Goal: Task Accomplishment & Management: Manage account settings

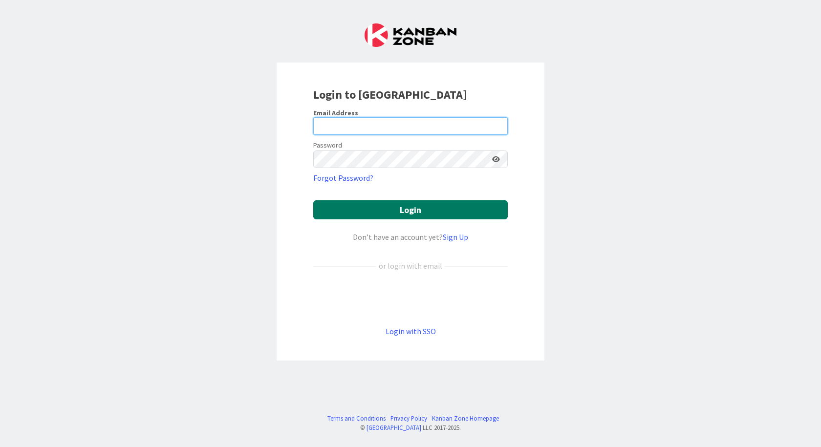
type input "carias@gwtrust.law"
click at [403, 208] on button "Login" at bounding box center [410, 209] width 195 height 19
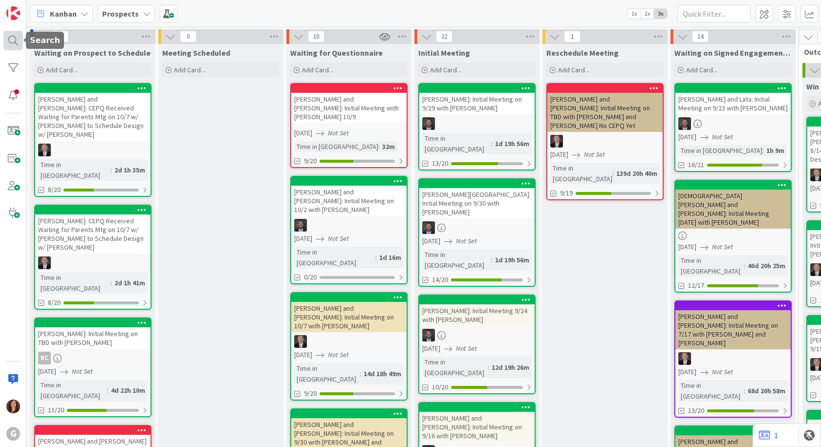
click at [11, 43] on div at bounding box center [13, 41] width 20 height 20
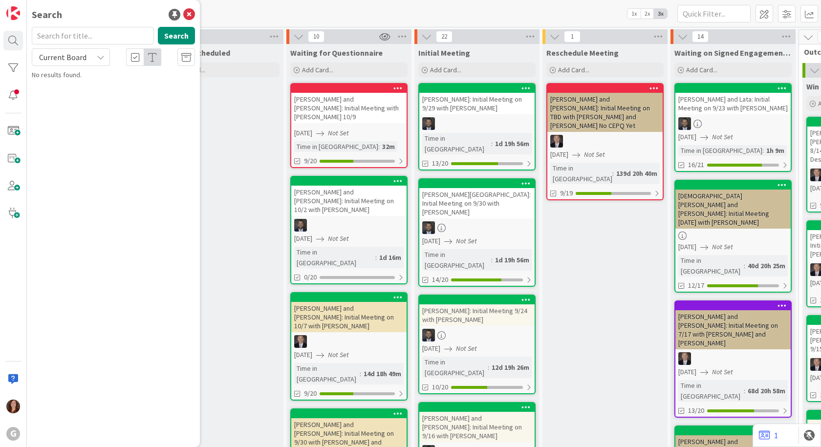
click at [76, 39] on input "text" at bounding box center [93, 36] width 122 height 18
type input "uki"
drag, startPoint x: 75, startPoint y: 36, endPoint x: 17, endPoint y: 39, distance: 58.3
click at [17, 39] on div "G Search uki Search Current Board No results found." at bounding box center [13, 223] width 27 height 447
drag, startPoint x: 567, startPoint y: 233, endPoint x: 524, endPoint y: 221, distance: 44.6
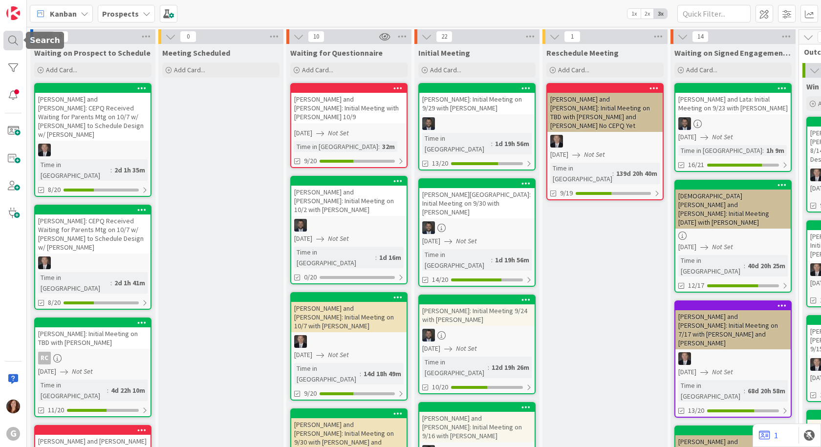
click at [13, 39] on div at bounding box center [13, 41] width 20 height 20
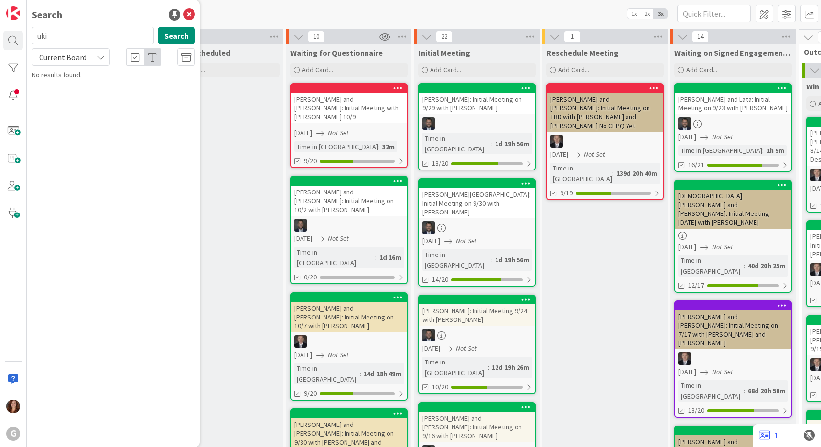
click at [73, 38] on input "uki" at bounding box center [93, 36] width 122 height 18
click at [171, 37] on button "Search" at bounding box center [176, 36] width 37 height 18
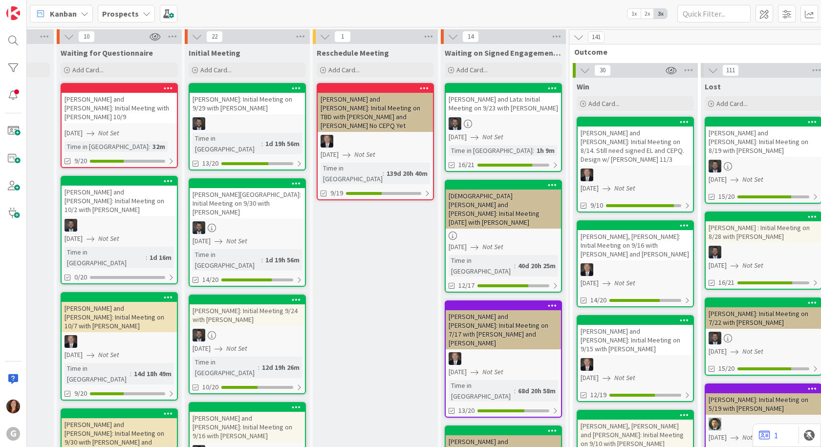
scroll to position [0, 301]
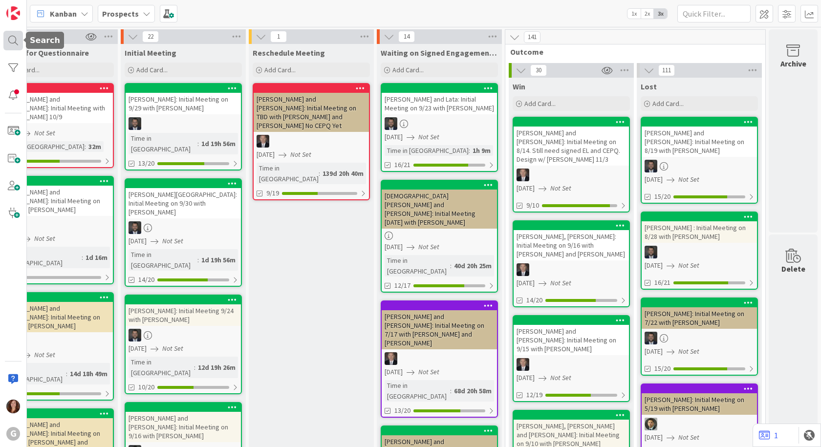
click at [12, 38] on div at bounding box center [13, 41] width 20 height 20
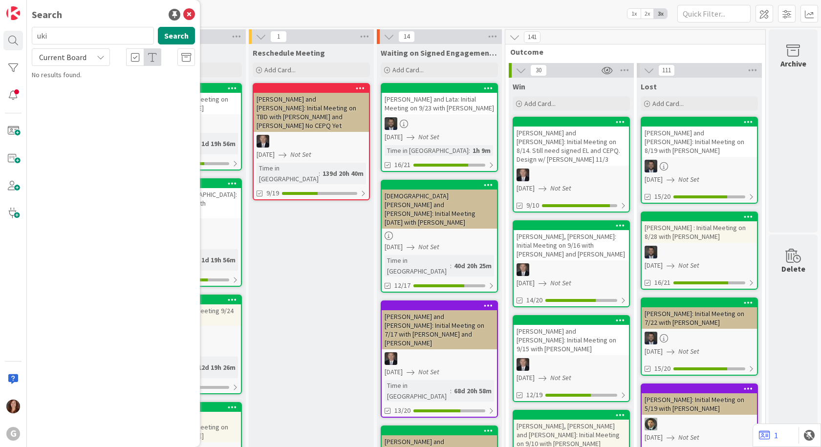
click at [70, 40] on input "uki" at bounding box center [93, 36] width 122 height 18
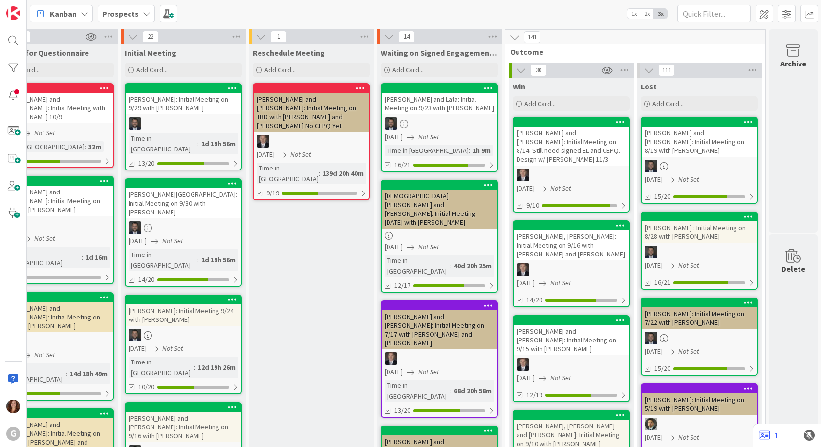
click at [129, 21] on div "Prospects" at bounding box center [126, 14] width 57 height 18
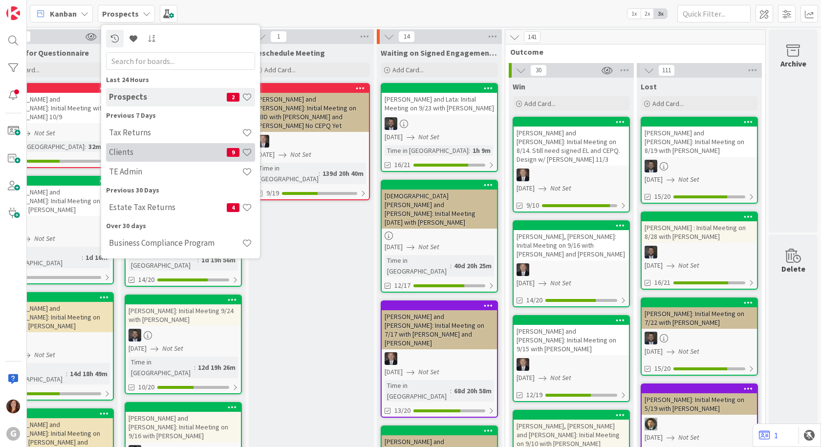
click at [125, 155] on h4 "Clients" at bounding box center [168, 152] width 118 height 10
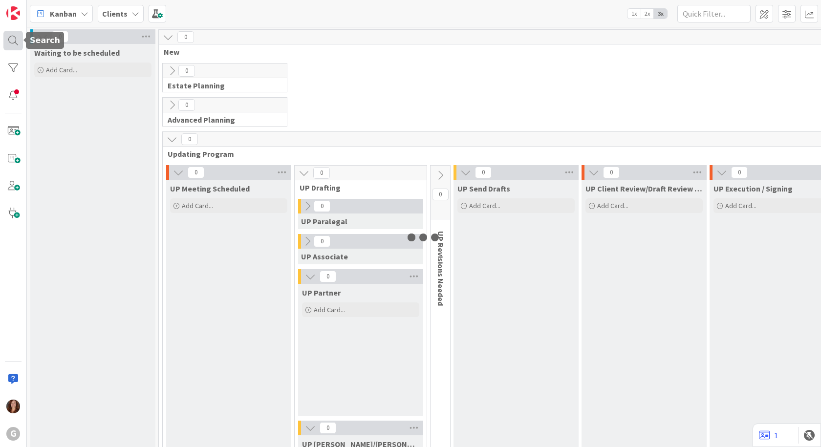
click at [17, 41] on div at bounding box center [13, 41] width 20 height 20
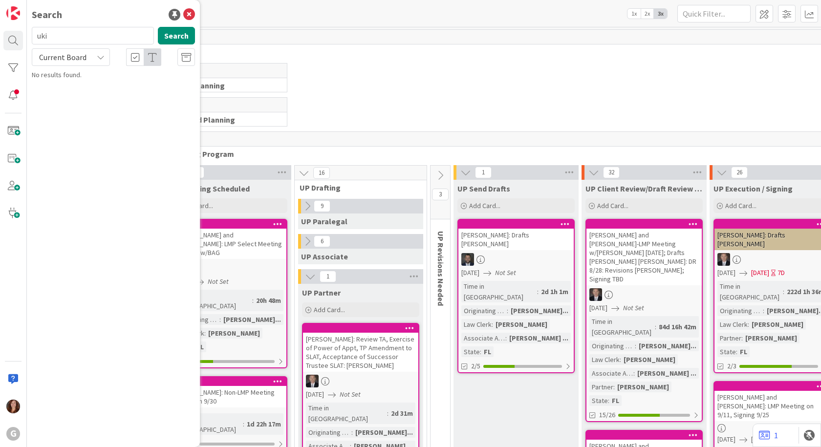
click at [70, 41] on input "uki" at bounding box center [93, 36] width 122 height 18
click at [184, 41] on button "Search" at bounding box center [176, 36] width 37 height 18
click at [188, 15] on icon at bounding box center [189, 15] width 12 height 12
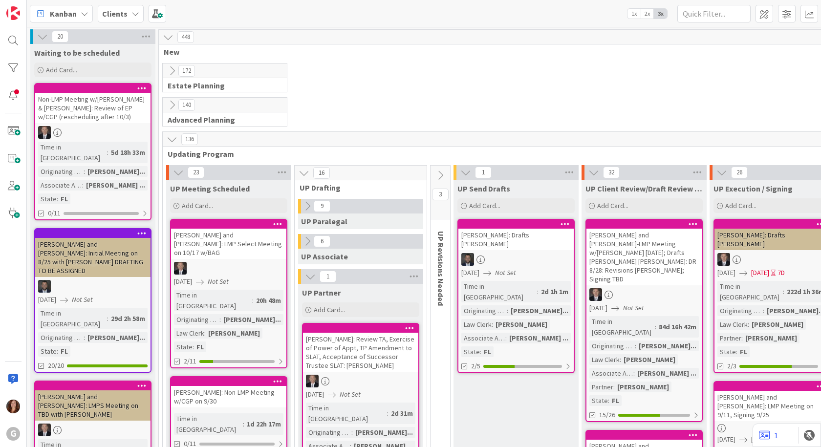
click at [124, 17] on b "Clients" at bounding box center [114, 14] width 25 height 10
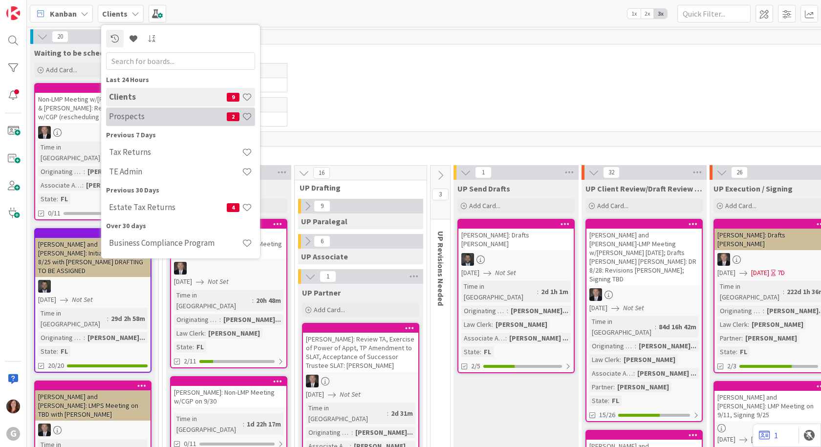
click at [135, 117] on h4 "Prospects" at bounding box center [168, 116] width 118 height 10
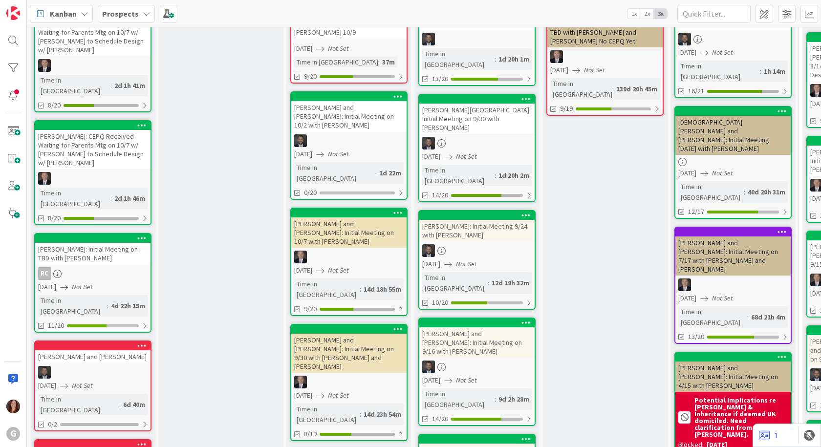
scroll to position [244, 0]
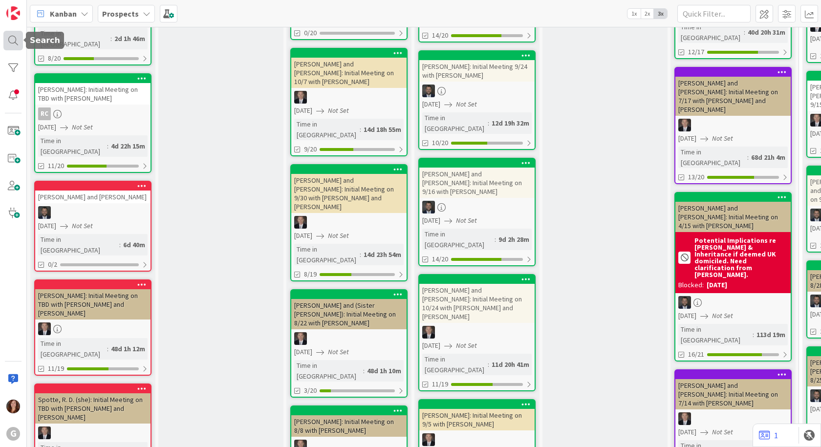
click at [16, 40] on div at bounding box center [13, 41] width 20 height 20
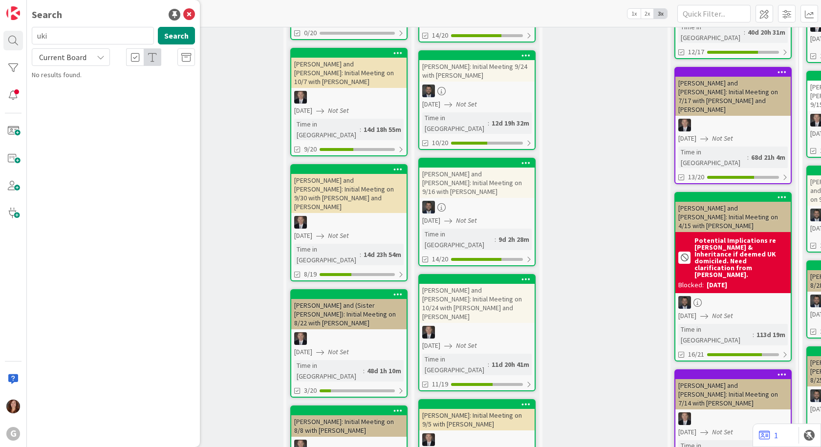
drag, startPoint x: 103, startPoint y: 39, endPoint x: 38, endPoint y: 43, distance: 65.2
click at [38, 43] on input "uki" at bounding box center [93, 36] width 122 height 18
type input "advis"
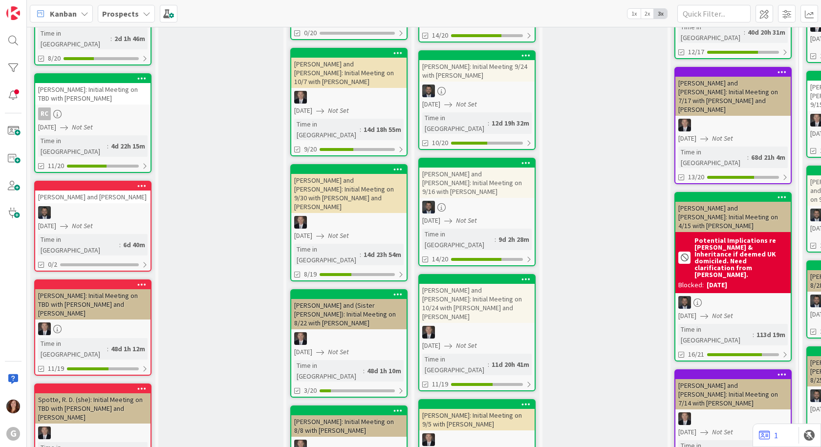
drag, startPoint x: 118, startPoint y: 18, endPoint x: 117, endPoint y: 23, distance: 5.9
click at [118, 18] on b "Prospects" at bounding box center [120, 14] width 37 height 10
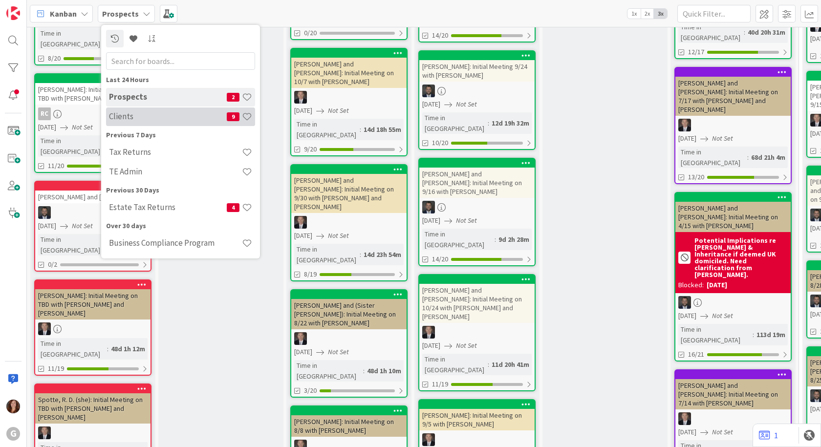
click at [124, 120] on h4 "Clients" at bounding box center [168, 116] width 118 height 10
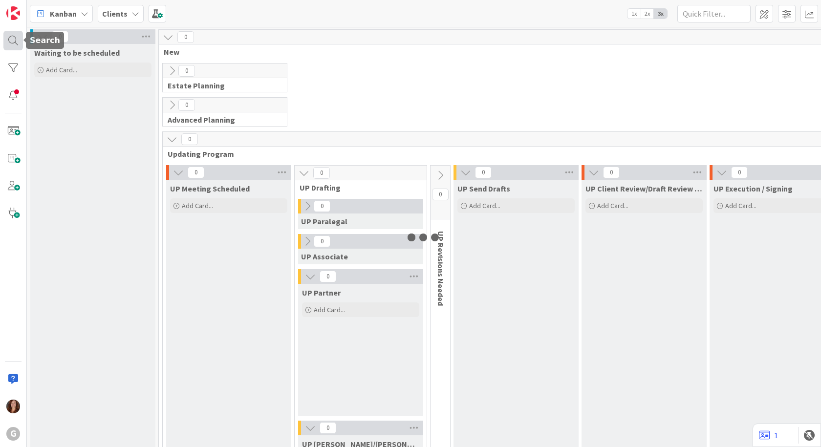
click at [14, 39] on div at bounding box center [13, 41] width 20 height 20
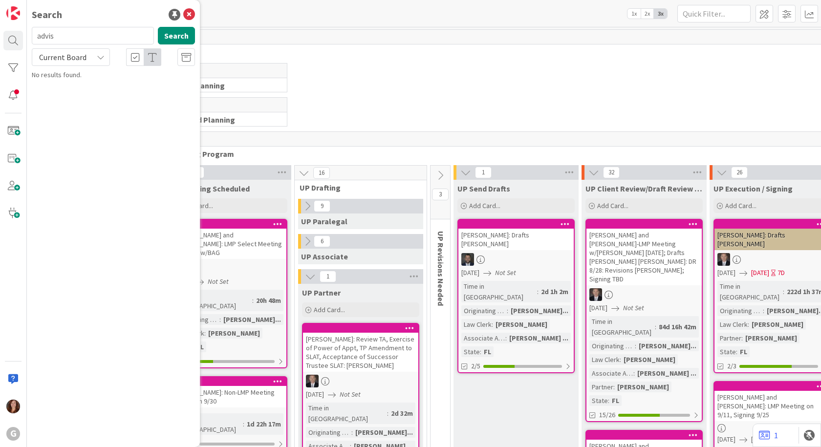
drag, startPoint x: 68, startPoint y: 41, endPoint x: 132, endPoint y: 39, distance: 63.6
click at [65, 40] on input "advis" at bounding box center [93, 36] width 122 height 18
click at [185, 38] on button "Search" at bounding box center [176, 36] width 37 height 18
click at [110, 135] on div "Search advis Search Current Board No results found." at bounding box center [113, 223] width 173 height 447
click at [188, 12] on icon at bounding box center [189, 15] width 12 height 12
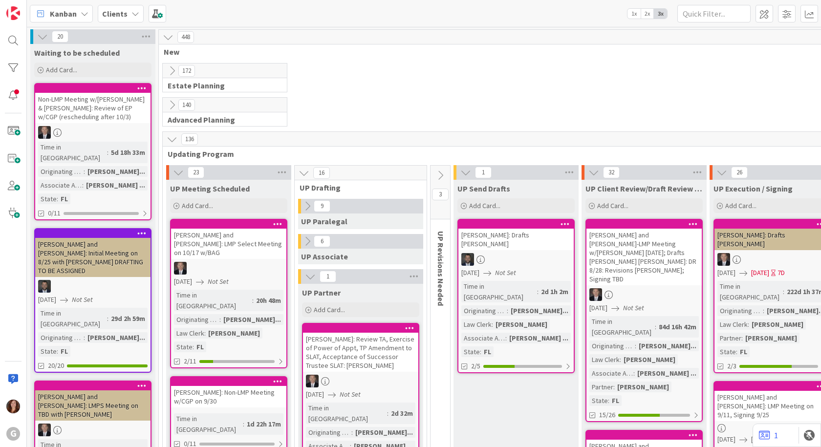
click at [128, 13] on div "Clients" at bounding box center [121, 14] width 46 height 18
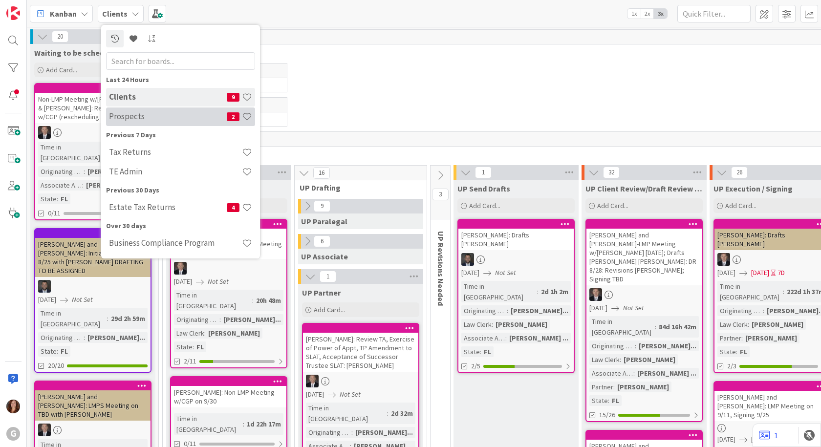
click at [125, 119] on h4 "Prospects" at bounding box center [168, 116] width 118 height 10
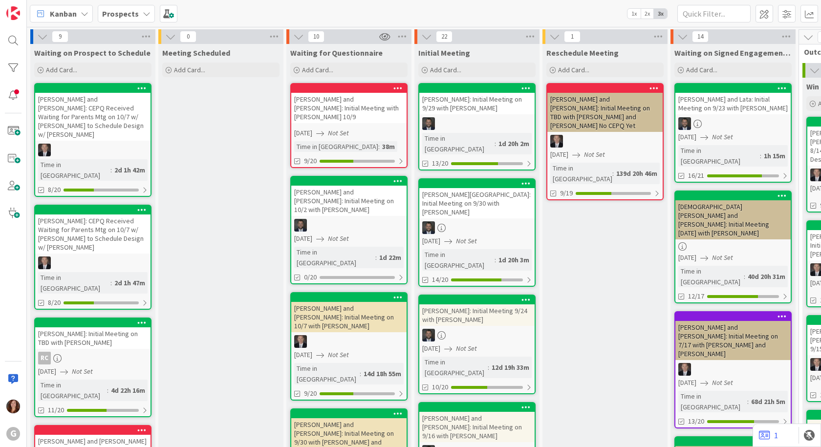
click at [111, 13] on b "Prospects" at bounding box center [120, 14] width 37 height 10
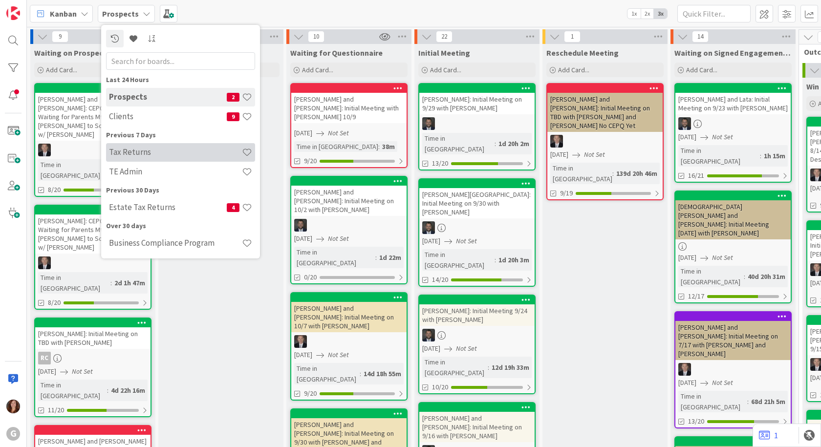
click at [132, 157] on h4 "Tax Returns" at bounding box center [175, 152] width 133 height 10
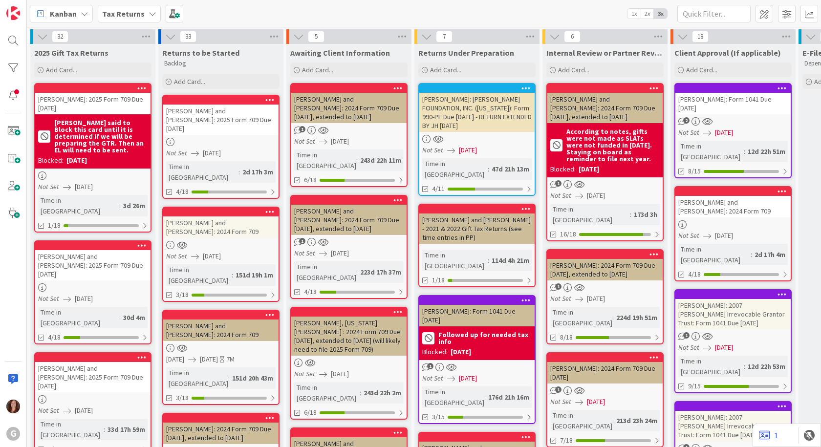
click at [103, 242] on div at bounding box center [92, 246] width 115 height 9
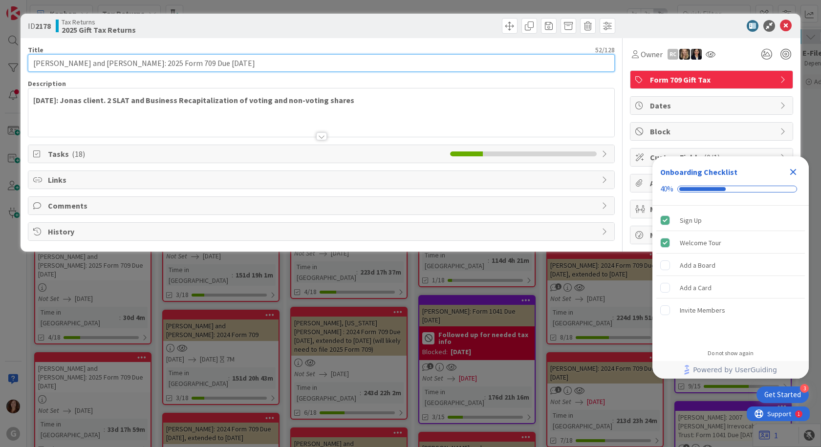
drag, startPoint x: 244, startPoint y: 59, endPoint x: -55, endPoint y: 77, distance: 299.8
click at [0, 77] on html "3 Get Started Onboarding Checklist 40% Sign Up Welcome Tour Add a Board Add a C…" at bounding box center [410, 223] width 821 height 447
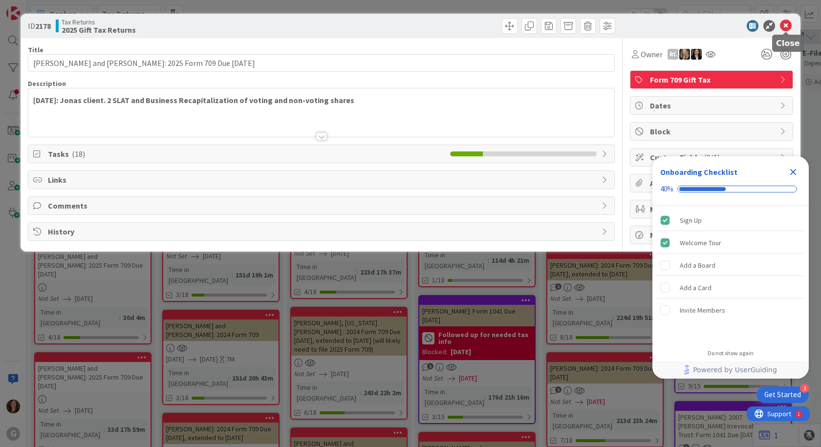
click at [786, 29] on icon at bounding box center [786, 26] width 12 height 12
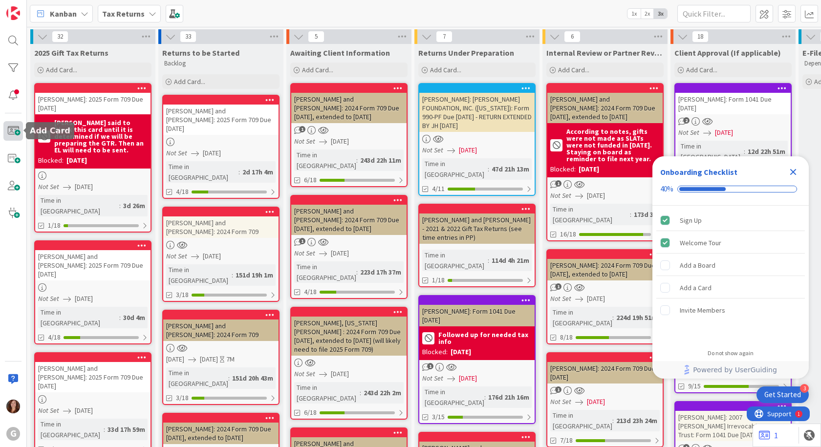
click at [17, 133] on span at bounding box center [13, 131] width 20 height 20
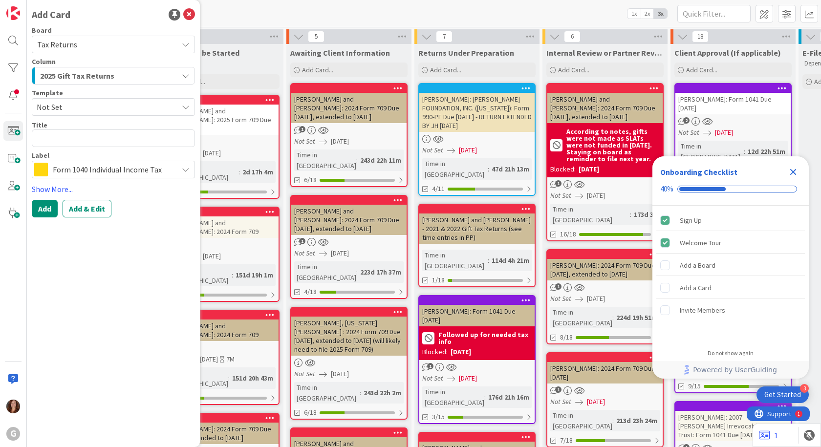
click at [73, 111] on span "Not Set" at bounding box center [104, 107] width 134 height 13
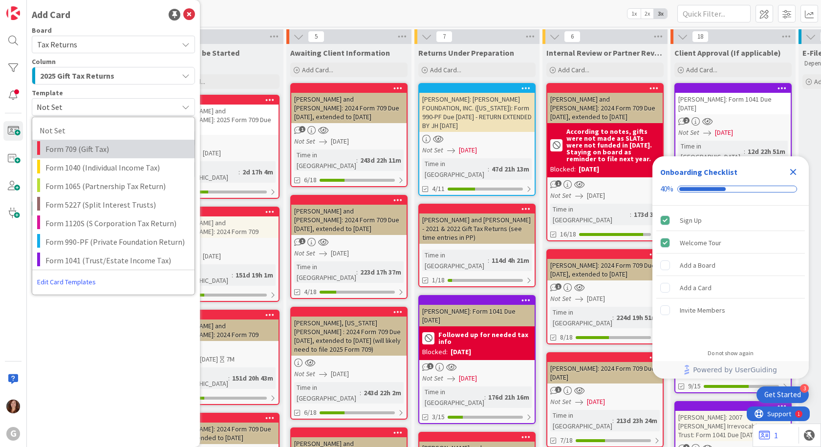
click at [71, 153] on span "Form 709 (Gift Tax)" at bounding box center [116, 149] width 142 height 13
type textarea "x"
type textarea "Form 709 (Gift Tax)"
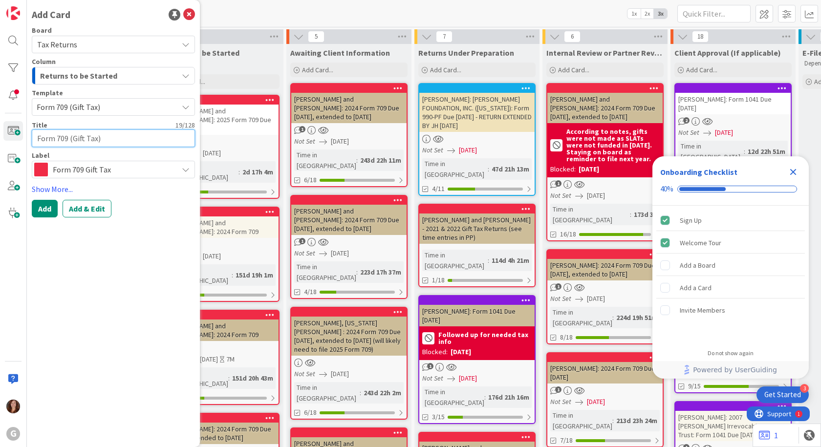
drag, startPoint x: 122, startPoint y: 137, endPoint x: -12, endPoint y: 144, distance: 134.1
click at [0, 144] on html "3 Get Started Onboarding Checklist 40% Sign Up Welcome Tour Add a Board Add a C…" at bounding box center [410, 223] width 821 height 447
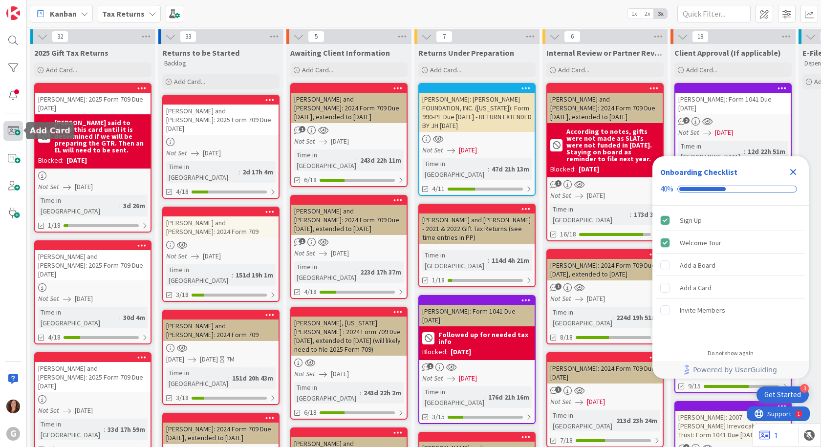
click at [15, 134] on span at bounding box center [13, 131] width 20 height 20
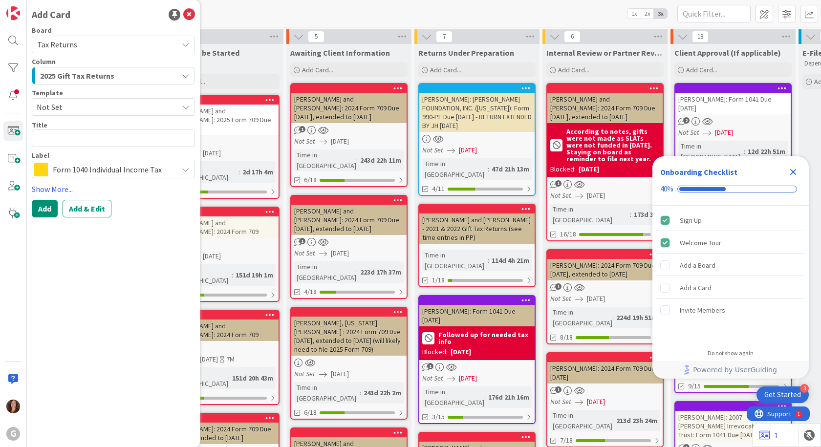
click at [61, 107] on span "Not Set" at bounding box center [104, 107] width 134 height 13
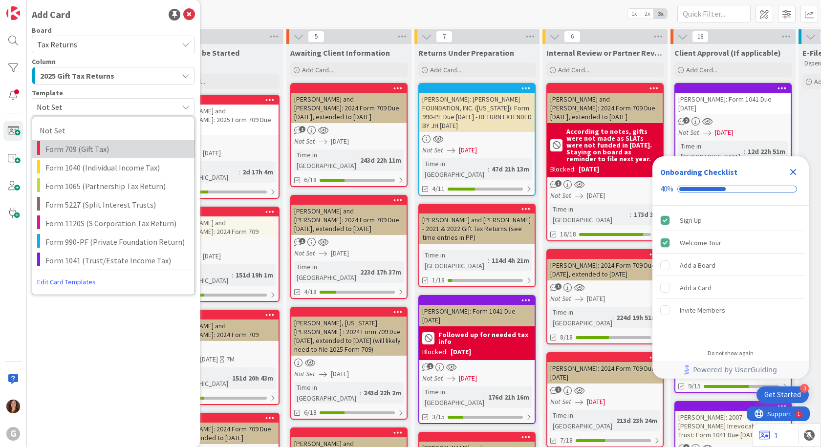
click at [61, 153] on span "Form 709 (Gift Tax)" at bounding box center [116, 149] width 142 height 13
type textarea "x"
type textarea "Form 709 (Gift Tax)"
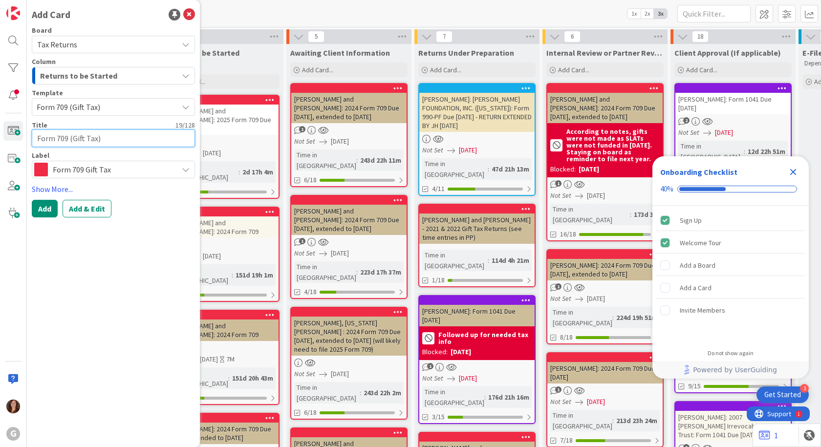
drag, startPoint x: 125, startPoint y: 138, endPoint x: 16, endPoint y: 141, distance: 109.1
click at [16, 141] on div "G Add Card Board Tax Returns Column Returns to be Started Template Form 709 (Gi…" at bounding box center [13, 223] width 27 height 447
paste textarea "llick, [PERSON_NAME] and [PERSON_NAME]: 2025 Form 709 Due [DATE]"
type textarea "x"
type textarea "[PERSON_NAME] and [PERSON_NAME]: 2025 Form 709 Due [DATE]"
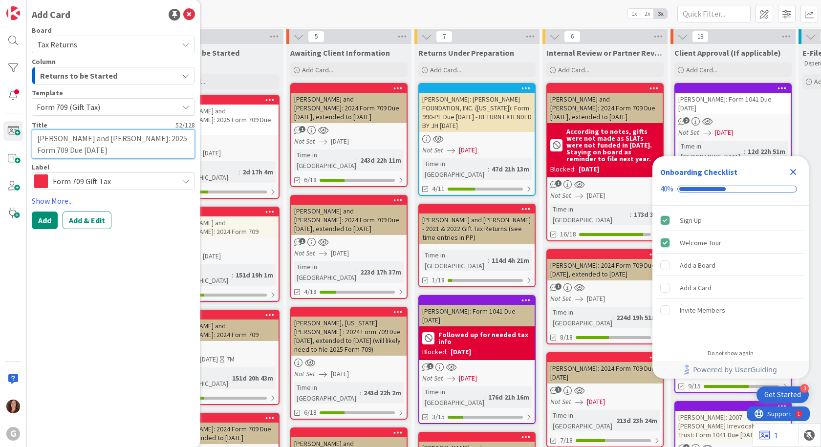
drag, startPoint x: 110, startPoint y: 139, endPoint x: 25, endPoint y: 138, distance: 84.1
click at [25, 138] on div "G Add Card Board Tax Returns Column Returns to be Started Template Form 709 (Gi…" at bounding box center [13, 223] width 27 height 447
type textarea "x"
type textarea "U: 2025 Form 709 Due [DATE]"
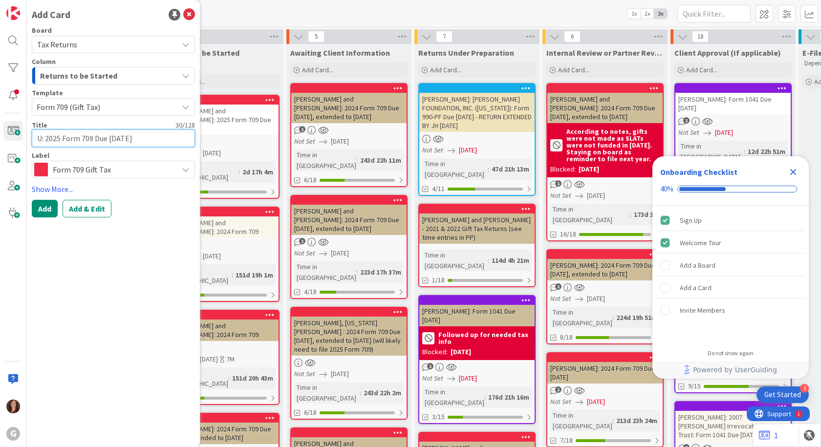
type textarea "x"
type textarea "Uk: 2025 Form 709 Due [DATE]"
type textarea "x"
type textarea "Uki: 2025 Form 709 Due [DATE]"
type textarea "x"
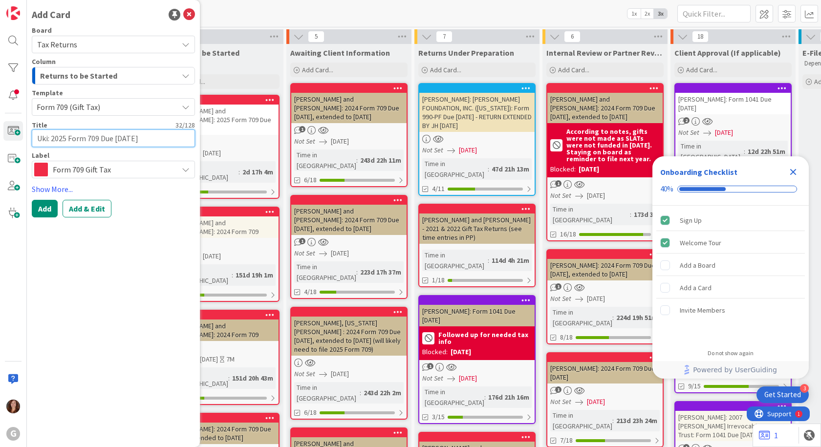
type textarea "Uki,: 2025 Form 709 Due [DATE]"
type textarea "x"
type textarea "Uki, : 2025 Form 709 Due [DATE]"
click at [48, 142] on textarea "Uki, : 2025 Form 709 Due [DATE]" at bounding box center [113, 139] width 163 height 18
type textarea "x"
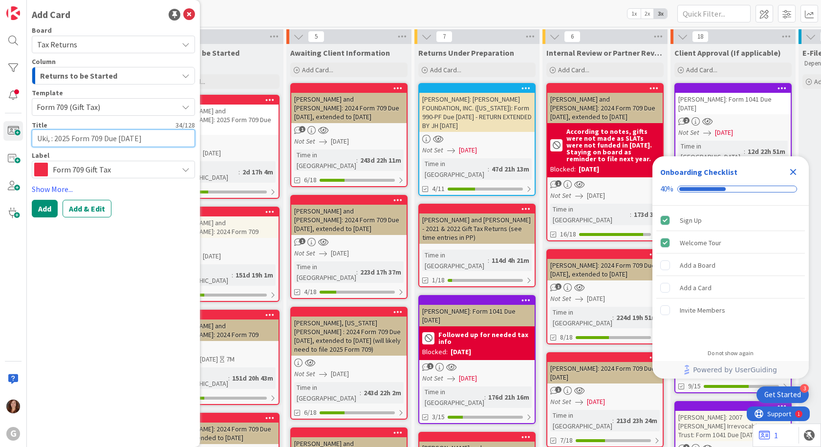
type textarea "Uki, : 2025 Form 709 Due [DATE]"
type textarea "x"
type textarea "Uki, H : 2025 Form 709 Due [DATE]"
type textarea "x"
type textarea "Uki, Hi : 2025 Form 709 Due [DATE]"
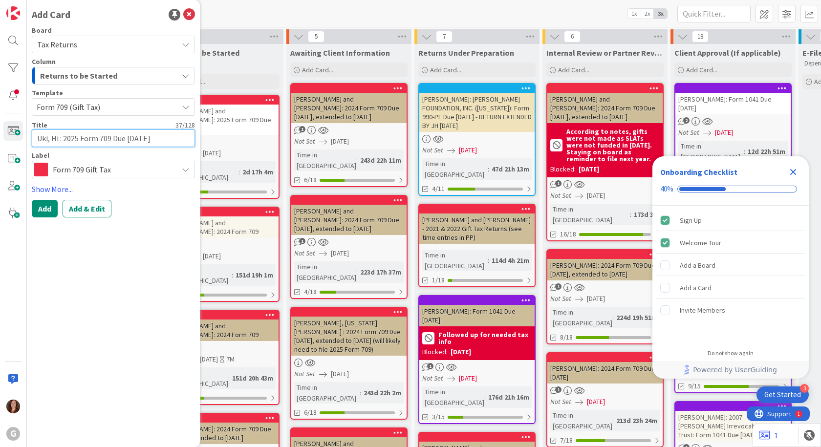
type textarea "x"
type textarea "Uki, Hid : 2025 Form 709 Due [DATE]"
type textarea "x"
type textarea "Uki, Hide : 2025 Form 709 Due [DATE]"
type textarea "x"
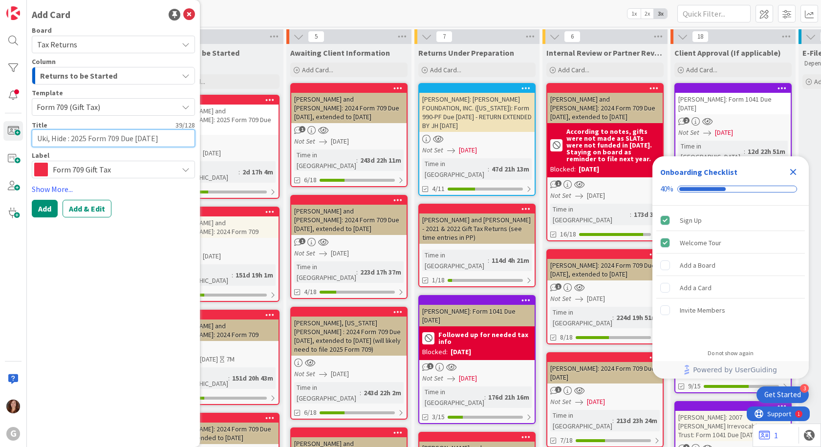
type textarea "Uki, Hideh : 2025 Form 709 Due [DATE]"
type textarea "x"
type textarea "Uki, Hidehi : 2025 Form 709 Due [DATE]"
type textarea "x"
type textarea "Uki, Hidehit : 2025 Form 709 Due [DATE]"
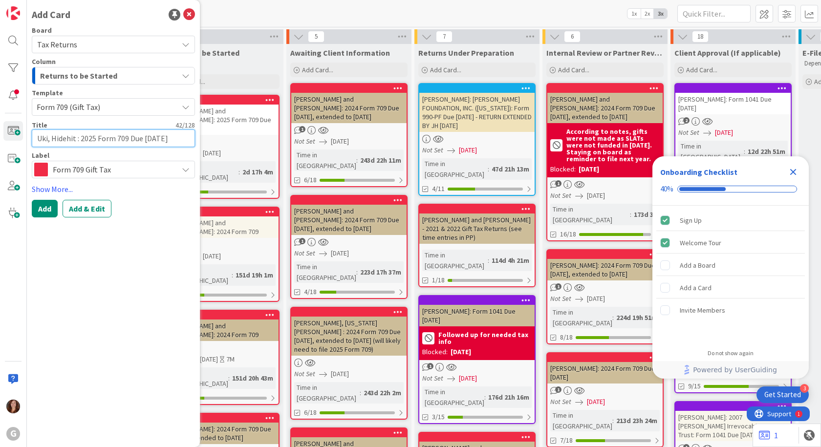
type textarea "x"
type textarea "Uki, Hidehito : 2025 Form 709 Due [DATE]"
type textarea "x"
type textarea "Uki, Hidehito : 2025 Form 709 Due [DATE]"
type textarea "x"
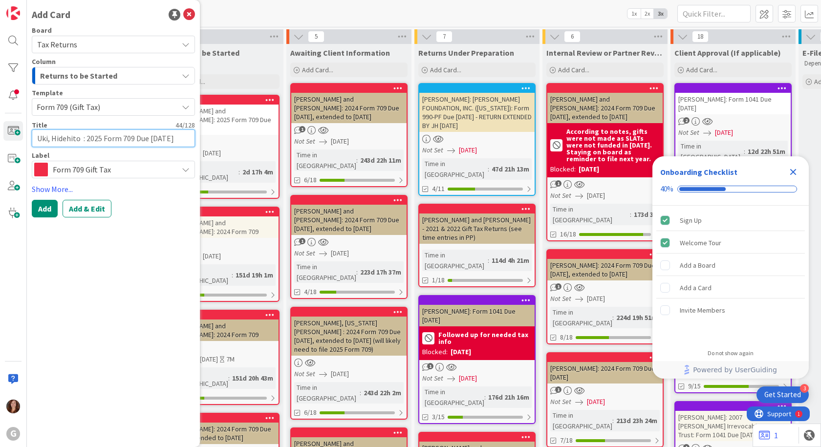
type textarea "Uki, [PERSON_NAME] a : 2025 Form 709 Due [DATE]"
type textarea "x"
type textarea "Uki, [PERSON_NAME] an : 2025 Form 709 Due [DATE]"
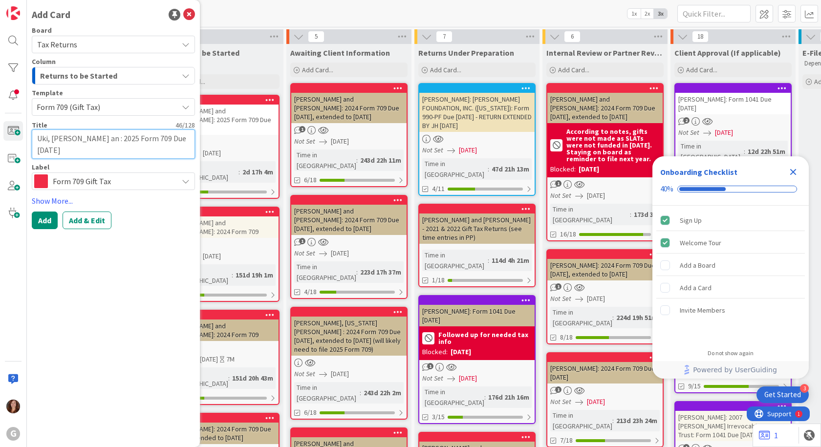
type textarea "x"
type textarea "Uki, [PERSON_NAME] and : 2025 Form 709 Due [DATE]"
type textarea "x"
type textarea "Uki, [PERSON_NAME] and : 2025 Form 709 Due [DATE]"
type textarea "x"
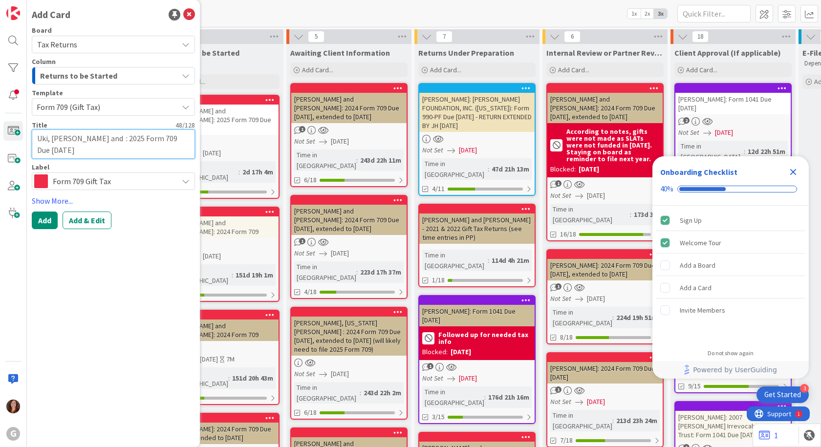
type textarea "Uki, [PERSON_NAME] and K : 2025 Form 709 Due [DATE]"
type textarea "x"
type textarea "Uki, [PERSON_NAME] and Ke : 2025 Form 709 Due [DATE]"
type textarea "x"
type textarea "Uki, [PERSON_NAME] and Kek : 2025 Form 709 Due [DATE]"
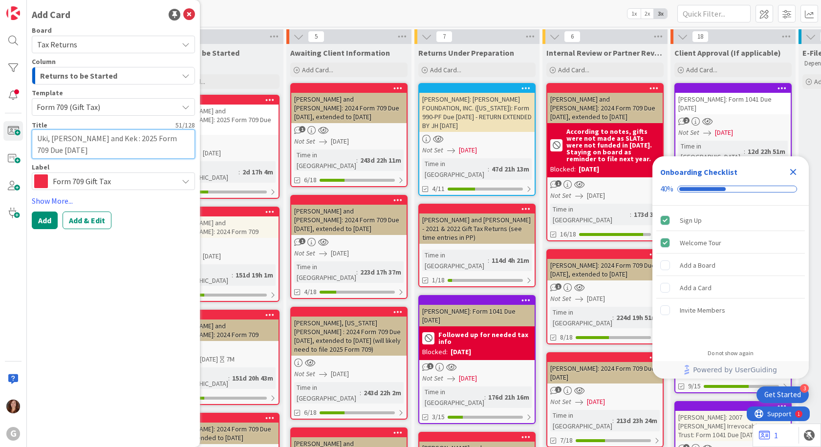
type textarea "x"
type textarea "Uki, [PERSON_NAME] and [PERSON_NAME] : 2025 Form 709 Due [DATE]"
type textarea "x"
type textarea "Uki, [PERSON_NAME] and Kek : 2025 Form 709 Due [DATE]"
type textarea "x"
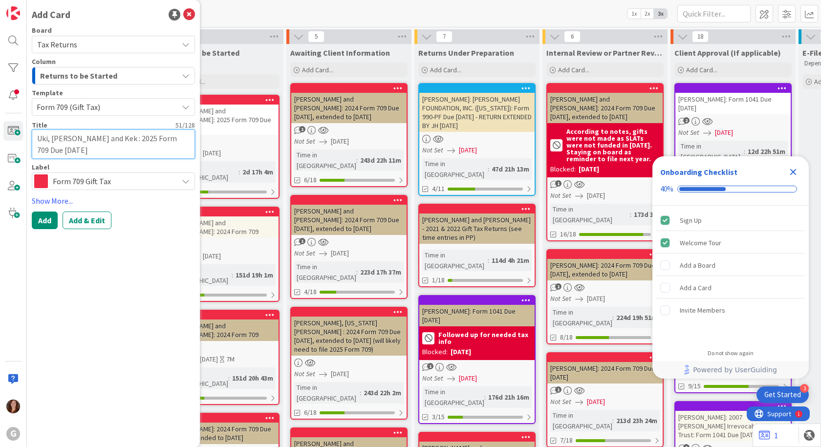
type textarea "Uki, [PERSON_NAME] and Ke : 2025 Form 709 Due [DATE]"
type textarea "x"
type textarea "Uki, [PERSON_NAME] and [PERSON_NAME] : 2025 Form 709 Due [DATE]"
type textarea "x"
type textarea "Uki, [PERSON_NAME] and [PERSON_NAME] : 2025 Form 709 Due [DATE]"
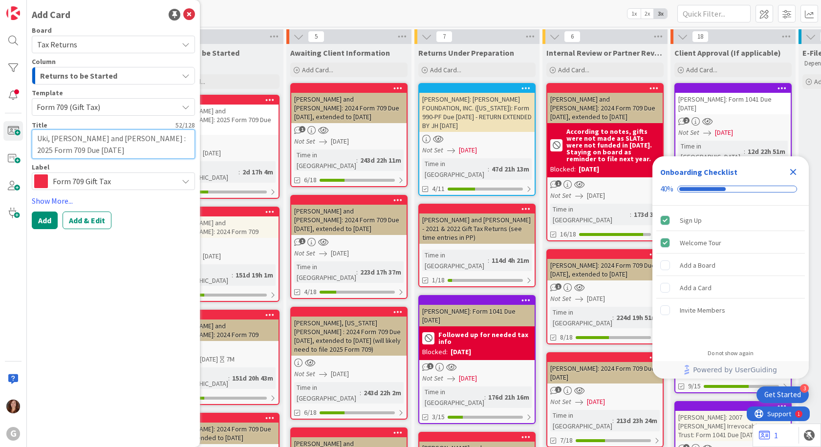
type textarea "x"
type textarea "Uki, [PERSON_NAME] and [PERSON_NAME] : 2025 Form 709 Due [DATE]"
click at [56, 201] on link "Show More..." at bounding box center [113, 201] width 163 height 12
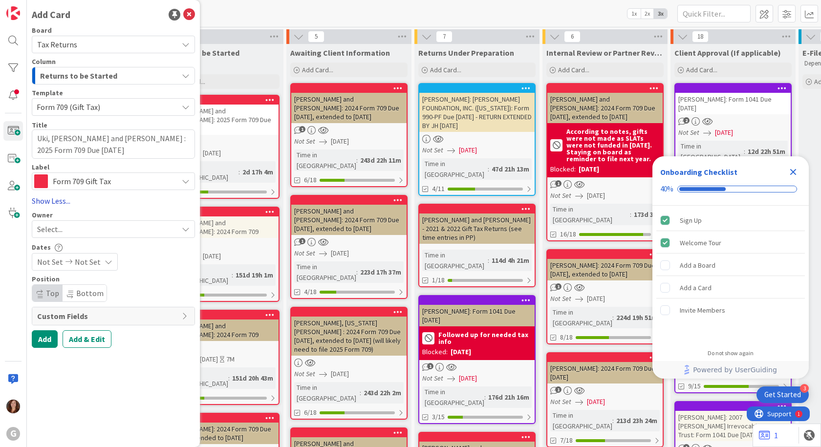
type textarea "x"
click at [91, 263] on span "Not Set" at bounding box center [88, 262] width 26 height 12
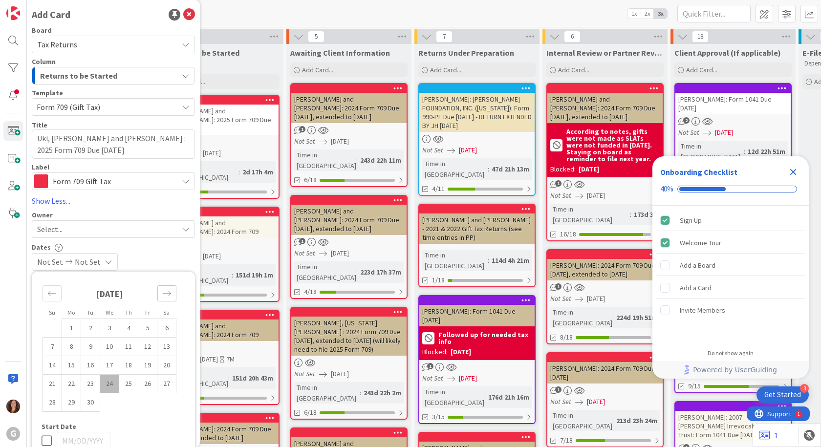
click at [167, 294] on icon "Move forward to switch to the next month." at bounding box center [166, 293] width 9 height 9
click at [167, 294] on icon "Move forward to switch to the next month." at bounding box center [167, 293] width 8 height 5
click at [167, 294] on icon "Move forward to switch to the next month." at bounding box center [166, 293] width 9 height 9
click at [167, 295] on icon "Move forward to switch to the next month." at bounding box center [166, 293] width 9 height 9
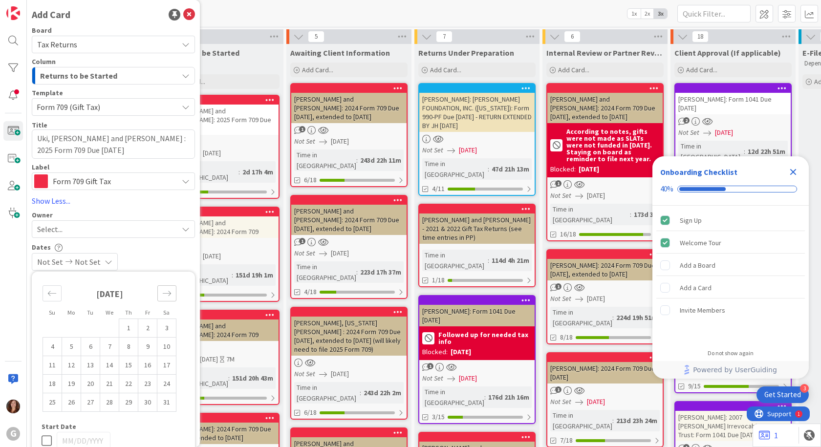
click at [167, 296] on icon "Move forward to switch to the next month." at bounding box center [166, 293] width 9 height 9
click at [166, 297] on icon "Move forward to switch to the next month." at bounding box center [166, 293] width 9 height 9
click at [55, 295] on icon "Move backward to switch to the previous month." at bounding box center [51, 293] width 9 height 9
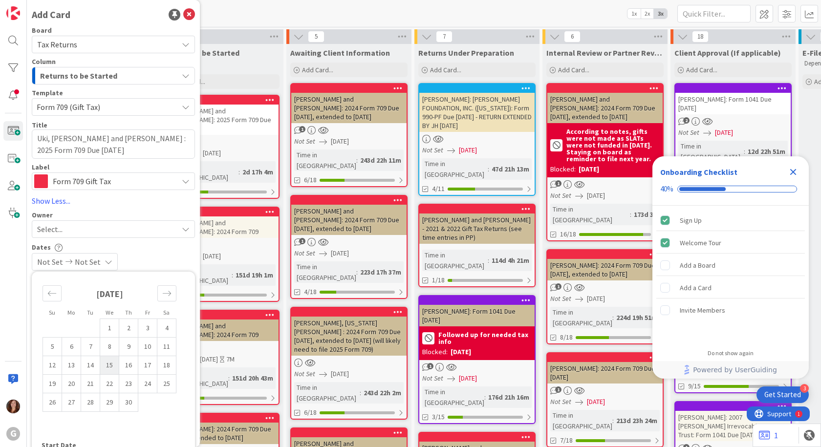
click at [109, 364] on td "15" at bounding box center [109, 365] width 19 height 19
type input "[DATE]"
type textarea "x"
click at [72, 265] on icon at bounding box center [67, 262] width 12 height 7
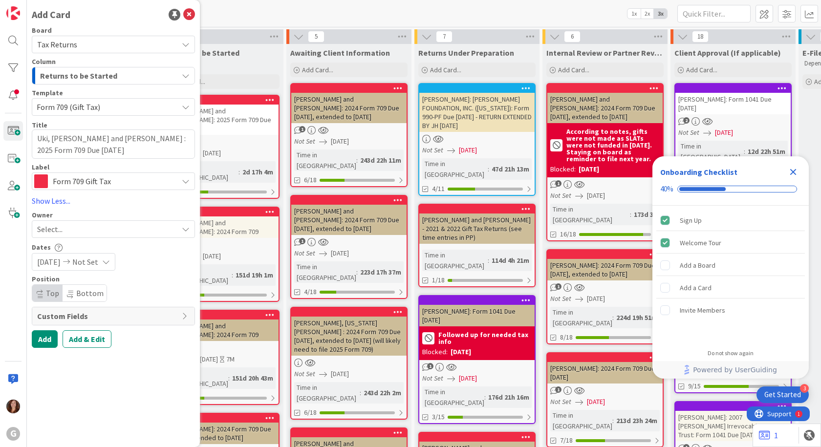
click at [54, 267] on span "[DATE]" at bounding box center [48, 262] width 23 height 12
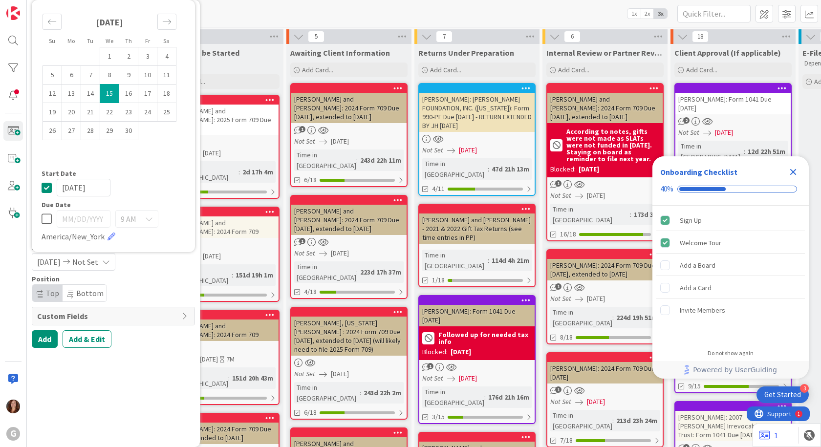
click at [45, 188] on icon at bounding box center [47, 188] width 10 height 12
type textarea "x"
click at [44, 221] on icon at bounding box center [47, 219] width 10 height 12
type input "[DATE]"
type textarea "x"
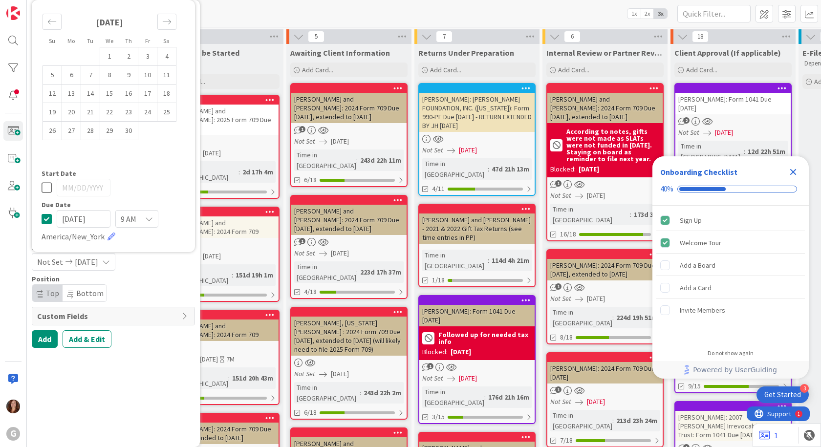
drag, startPoint x: 101, startPoint y: 220, endPoint x: 29, endPoint y: 217, distance: 71.9
click at [29, 217] on div "Add Card Board Tax Returns Column Returns to be Started Template Form 709 (Gift…" at bounding box center [113, 223] width 173 height 447
type input "041/15/2026"
click at [96, 337] on button "Add & Edit" at bounding box center [87, 340] width 49 height 18
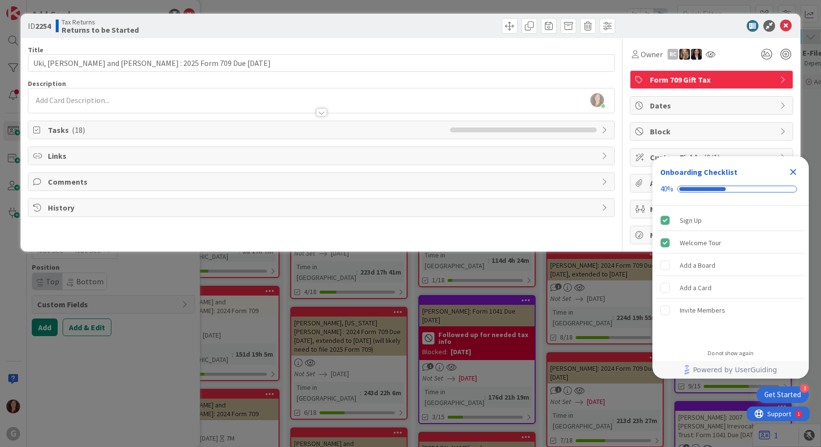
click at [792, 173] on icon "Close Checklist" at bounding box center [794, 172] width 6 height 6
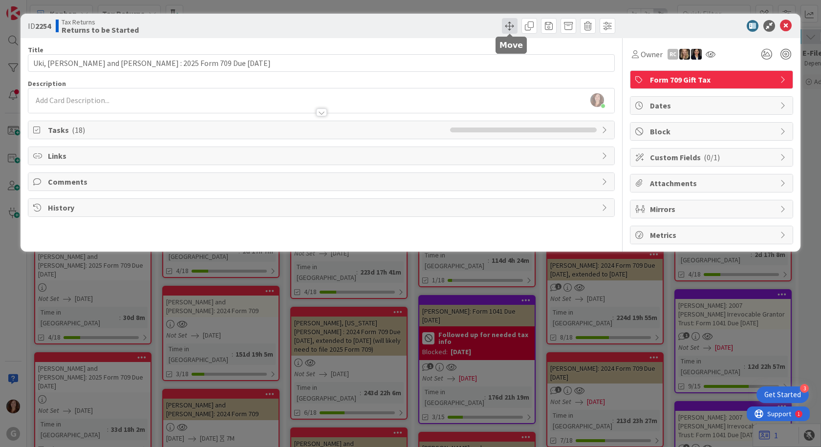
click at [508, 22] on span at bounding box center [510, 26] width 16 height 16
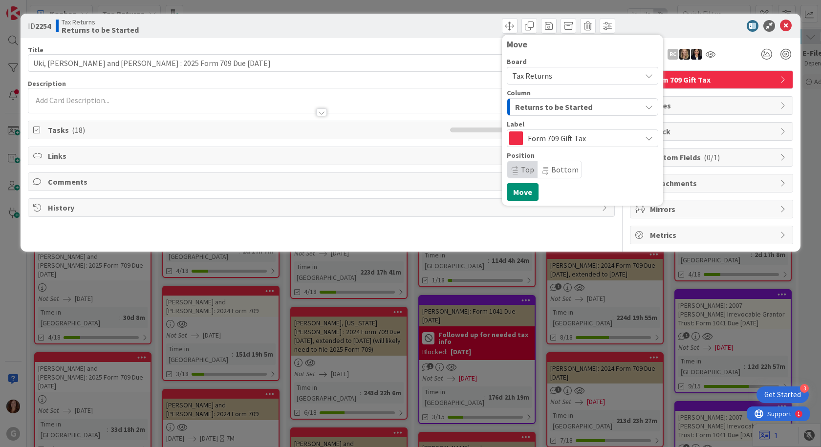
click at [550, 108] on span "Returns to be Started" at bounding box center [553, 107] width 77 height 13
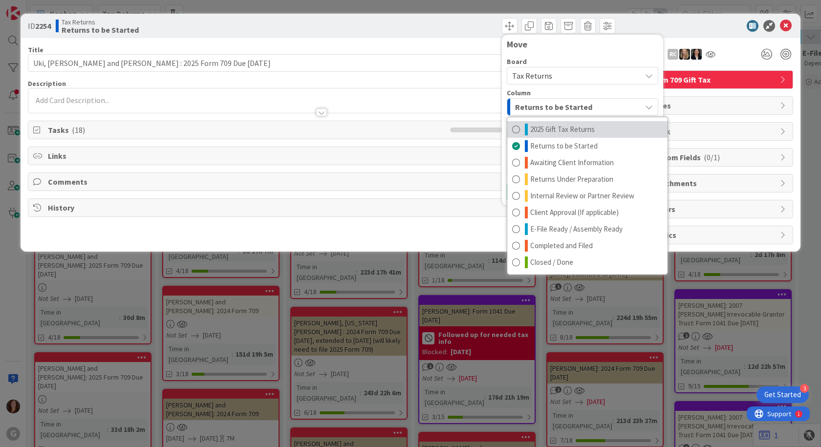
click at [545, 130] on span "2025 Gift Tax Returns" at bounding box center [563, 130] width 65 height 12
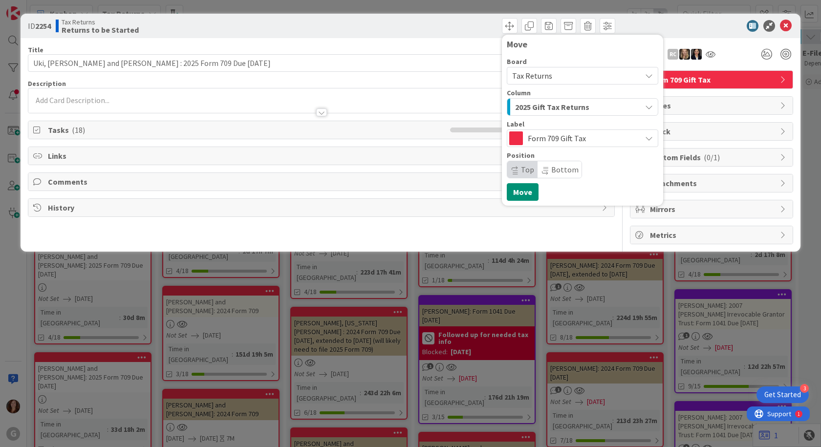
click at [75, 132] on span "( 18 )" at bounding box center [78, 130] width 13 height 10
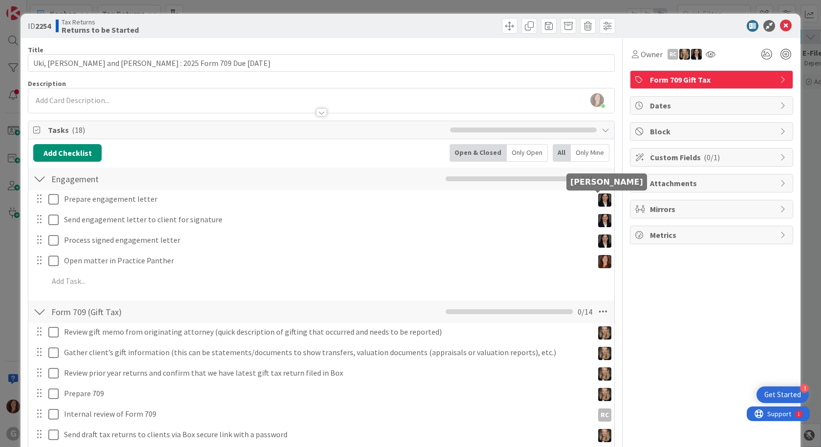
click at [599, 201] on img at bounding box center [604, 200] width 13 height 13
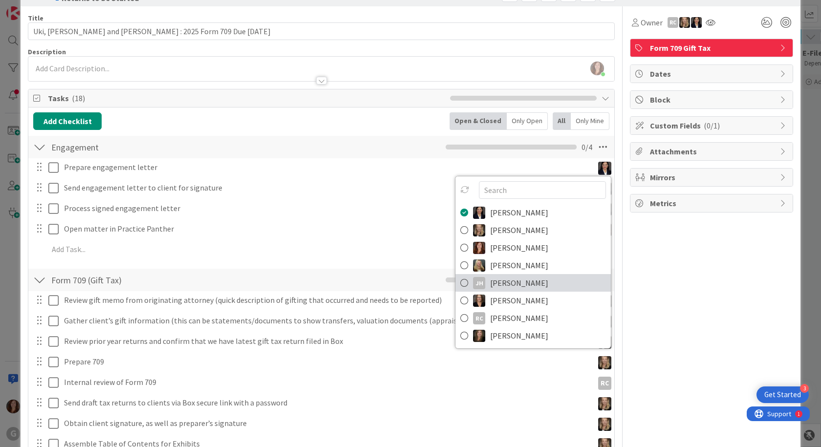
scroll to position [49, 0]
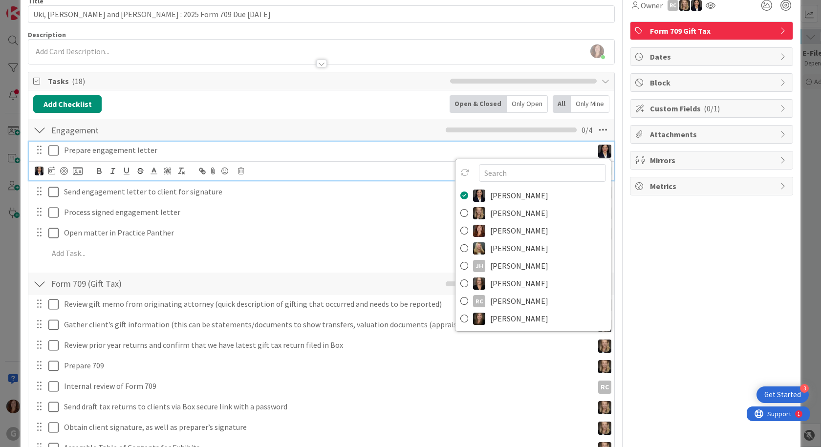
click at [392, 142] on div "Prepare engagement letter" at bounding box center [326, 150] width 533 height 17
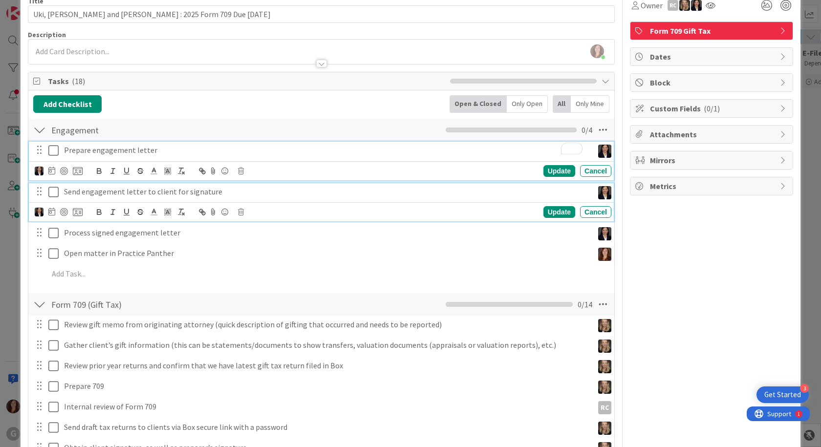
click at [53, 190] on icon at bounding box center [53, 192] width 10 height 12
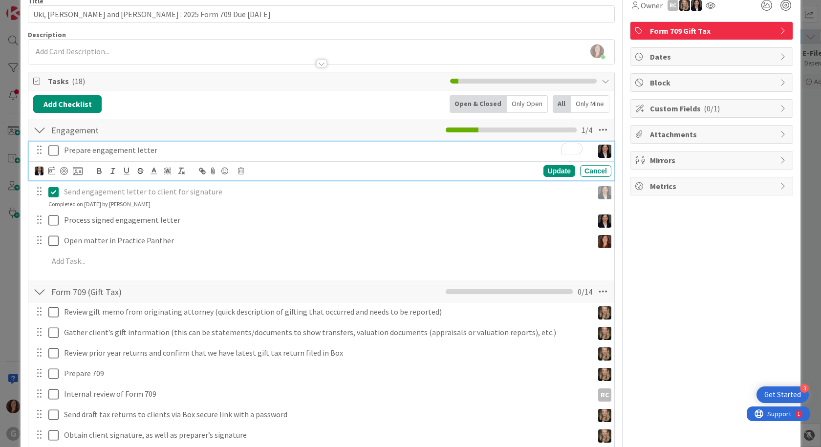
click at [57, 148] on icon at bounding box center [53, 151] width 10 height 12
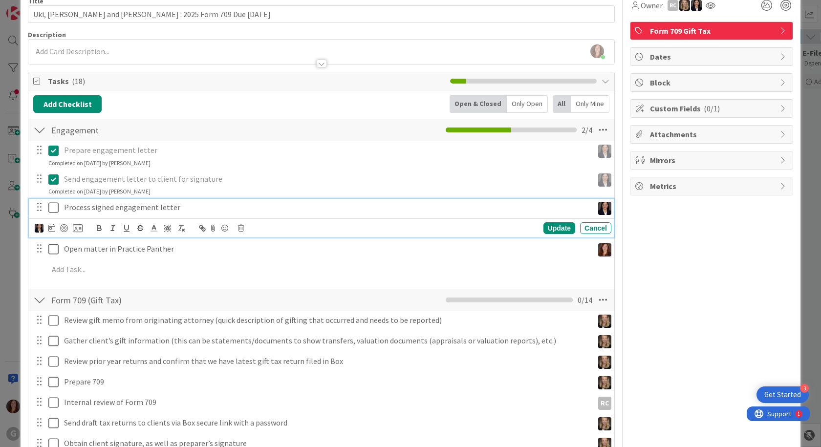
click at [52, 207] on icon at bounding box center [53, 208] width 10 height 12
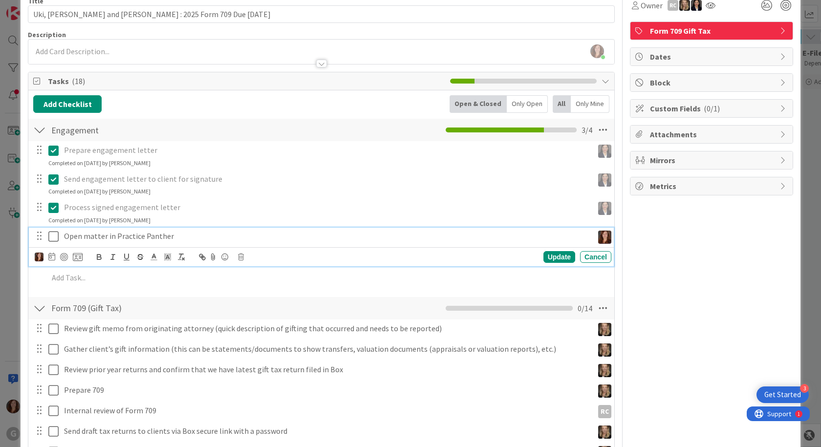
click at [52, 239] on icon at bounding box center [53, 237] width 10 height 12
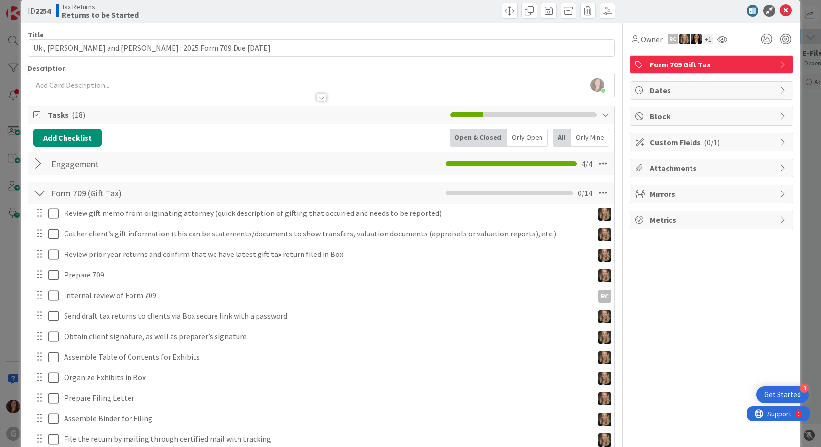
scroll to position [0, 0]
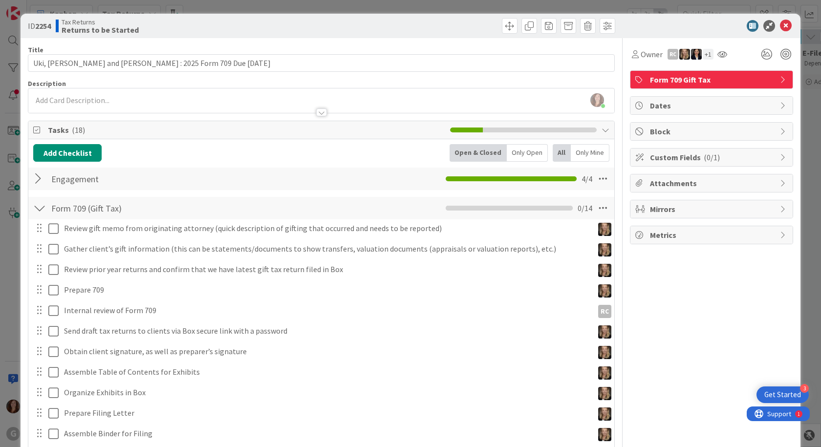
click at [78, 96] on div "[PERSON_NAME] just joined" at bounding box center [321, 100] width 586 height 24
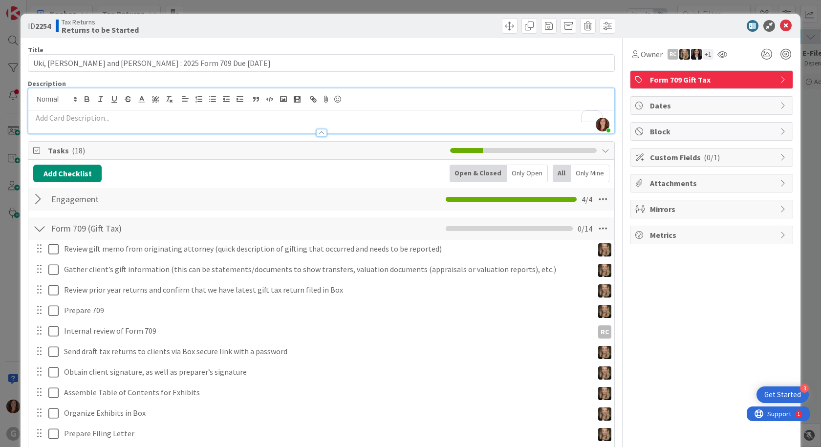
click at [74, 122] on p "To enrich screen reader interactions, please activate Accessibility in Grammarl…" at bounding box center [321, 117] width 576 height 11
click at [76, 122] on p "To enrich screen reader interactions, please activate Accessibility in Grammarl…" at bounding box center [321, 117] width 576 height 11
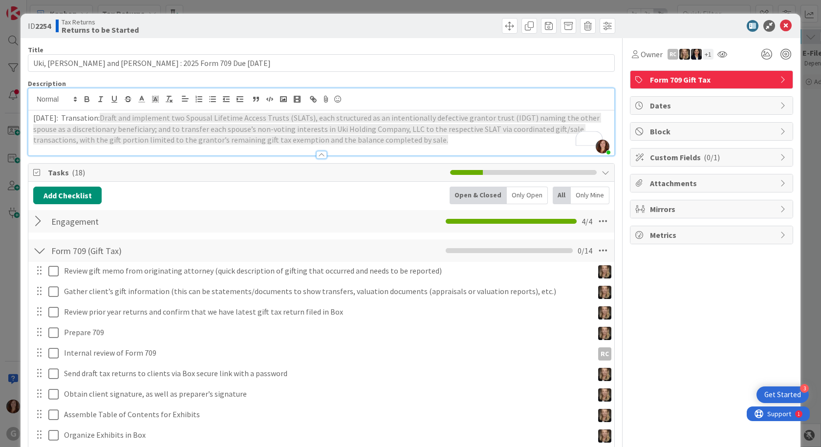
click at [100, 118] on p "[DATE]: Transation: Draft and implement two Spousal Lifetime Access Trusts (SLA…" at bounding box center [321, 128] width 576 height 33
click at [713, 327] on div "Owner RC + 1 Form 709 Gift Tax Dates Block Custom Fields ( 0/1 ) Attachments Mi…" at bounding box center [711, 346] width 163 height 617
click at [465, 142] on p "[DATE]: Transation: Draft and implement two Spousal Lifetime Access Trusts (SLA…" at bounding box center [321, 128] width 576 height 33
click at [32, 121] on div "[DATE]: Transation: Draft and implement two Spousal Lifetime Access Trusts (SLA…" at bounding box center [321, 133] width 586 height 45
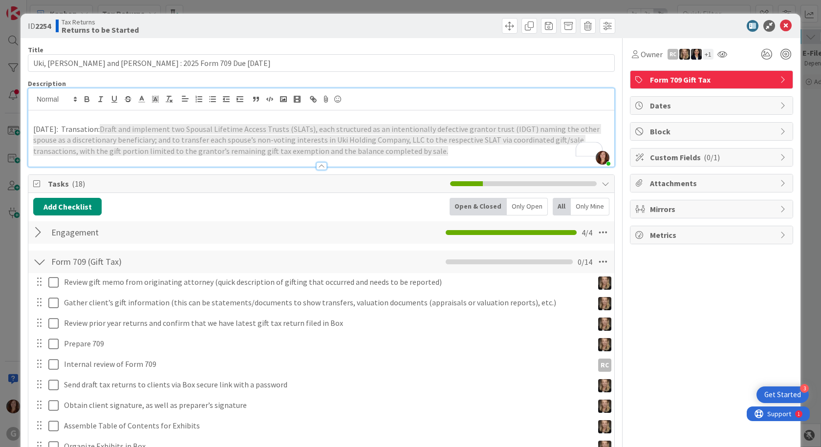
click at [38, 116] on p "To enrich screen reader interactions, please activate Accessibility in Grammarl…" at bounding box center [321, 117] width 576 height 11
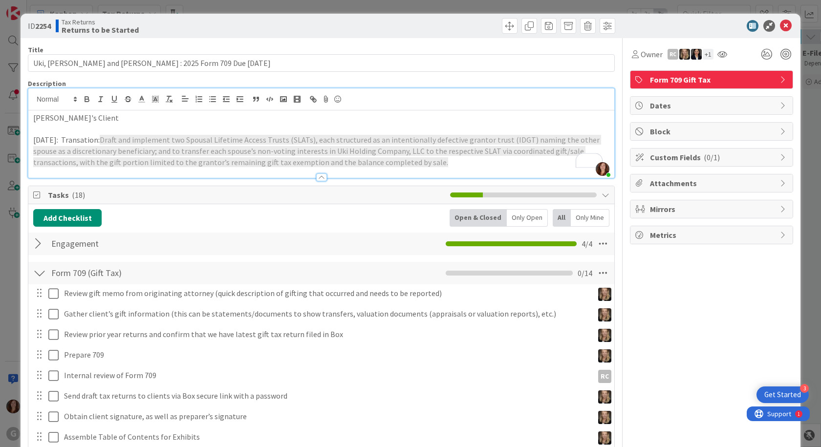
click at [713, 323] on div "Owner RC + 1 Form 709 Gift Tax Dates Block Custom Fields ( 0/1 ) Attachments Mi…" at bounding box center [711, 358] width 163 height 640
click at [665, 160] on span "Custom Fields ( 0/1 )" at bounding box center [712, 158] width 125 height 12
click at [663, 191] on span "Select Member" at bounding box center [666, 189] width 50 height 12
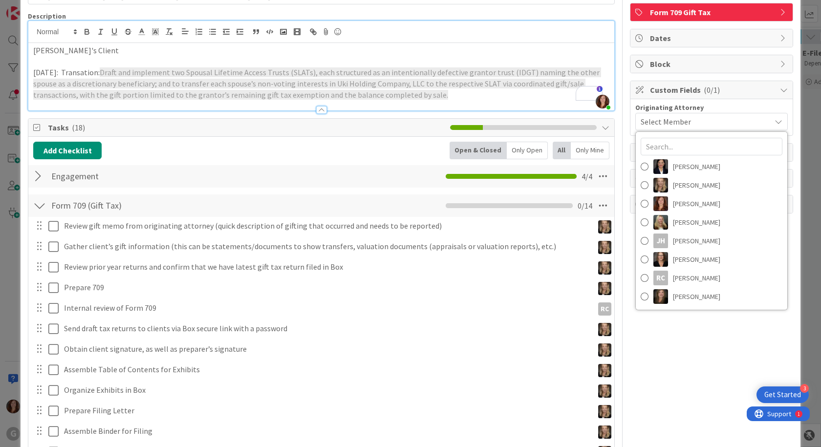
scroll to position [147, 0]
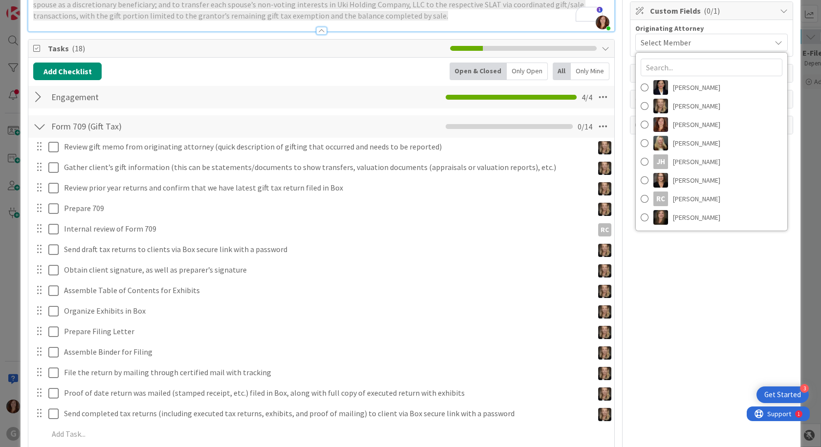
click at [683, 305] on div "Owner RC + 1 Form 709 Gift Tax Dates Block Custom Fields ( 0/1 ) Originating At…" at bounding box center [711, 211] width 163 height 640
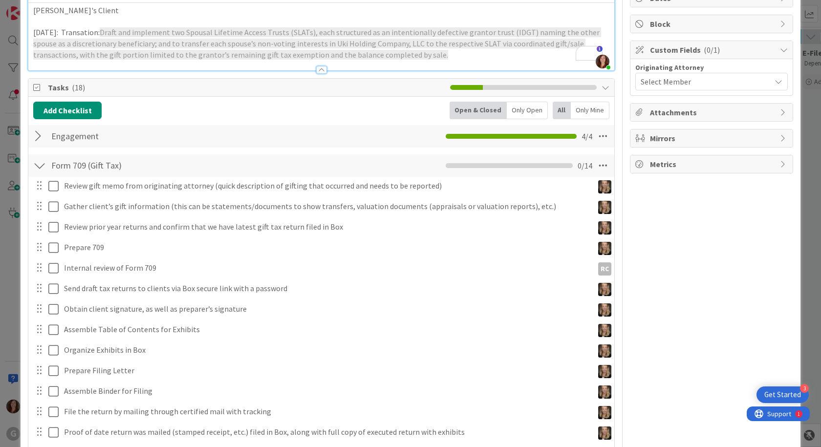
scroll to position [0, 0]
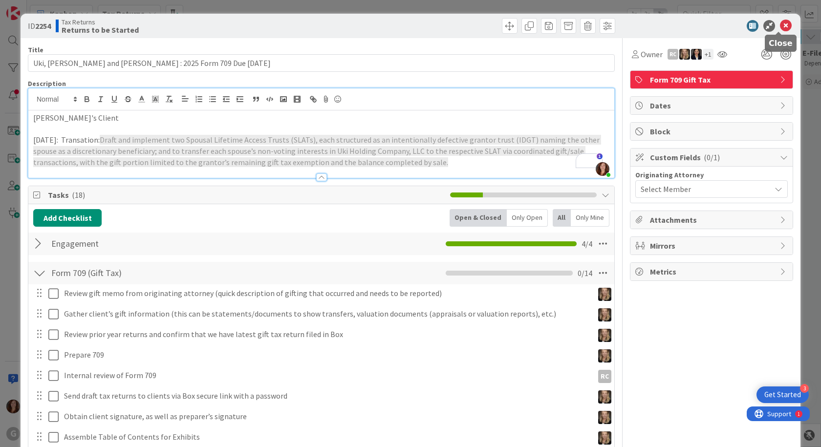
click at [780, 28] on icon at bounding box center [786, 26] width 12 height 12
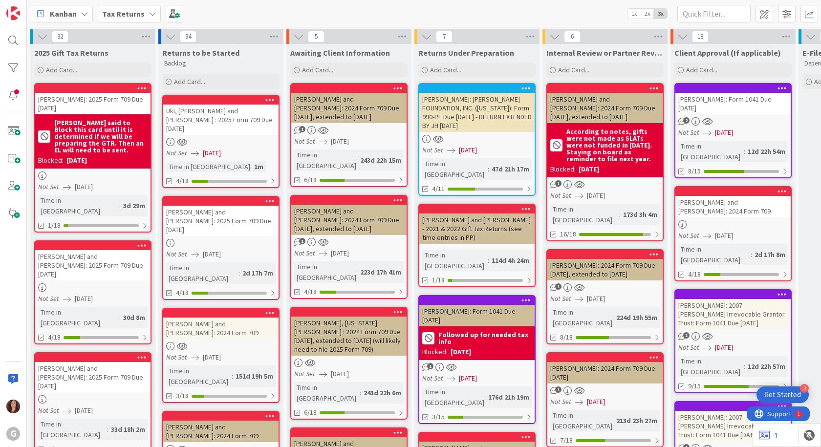
click at [136, 13] on b "Tax Returns" at bounding box center [123, 14] width 43 height 10
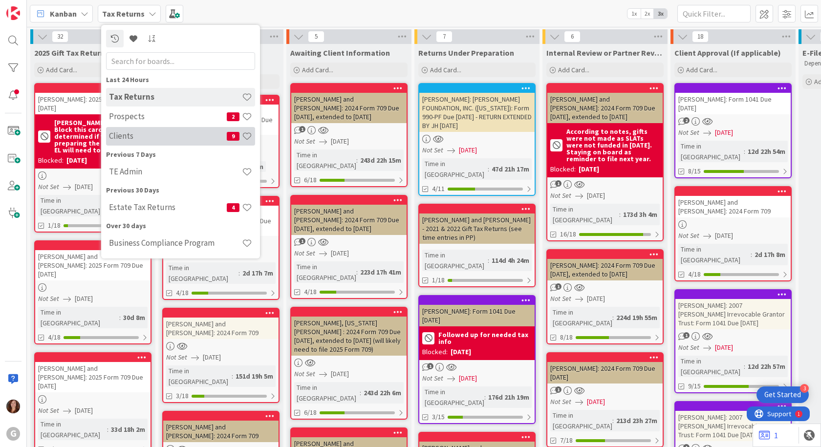
click at [147, 133] on h4 "Clients" at bounding box center [168, 136] width 118 height 10
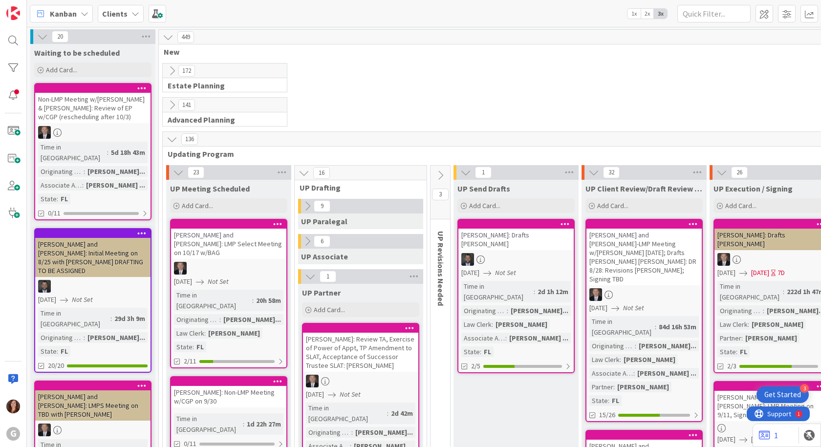
click at [170, 69] on icon at bounding box center [172, 71] width 11 height 11
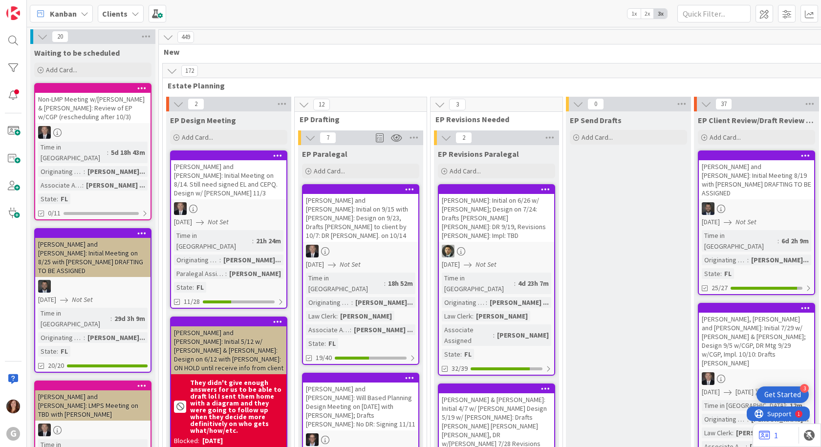
click at [196, 162] on div "[PERSON_NAME] and [PERSON_NAME]: Initial Meeting on 8/14. Still need signed EL …" at bounding box center [228, 179] width 115 height 39
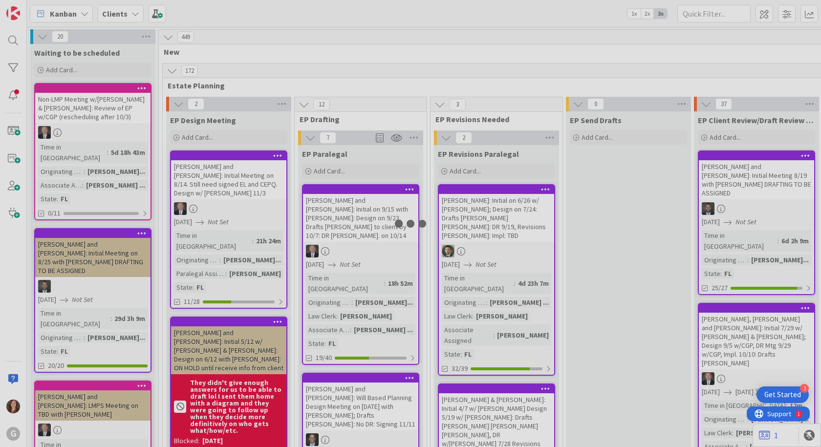
click at [196, 162] on div at bounding box center [410, 223] width 821 height 447
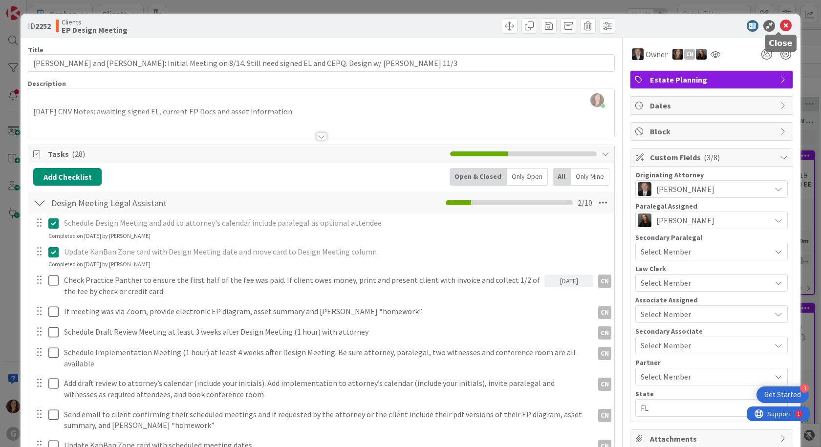
click at [780, 27] on icon at bounding box center [786, 26] width 12 height 12
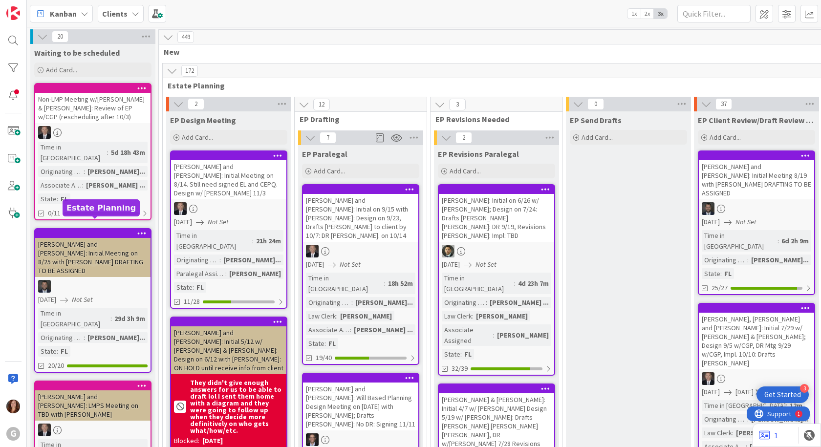
click at [87, 230] on div at bounding box center [95, 233] width 111 height 7
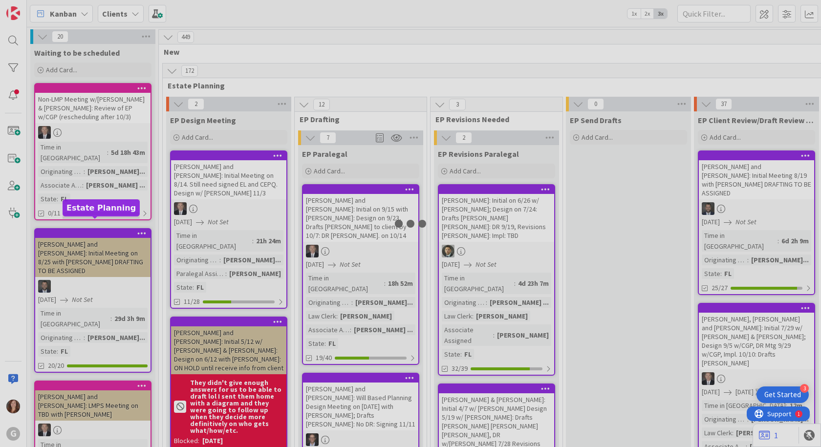
click at [87, 223] on div at bounding box center [410, 223] width 821 height 447
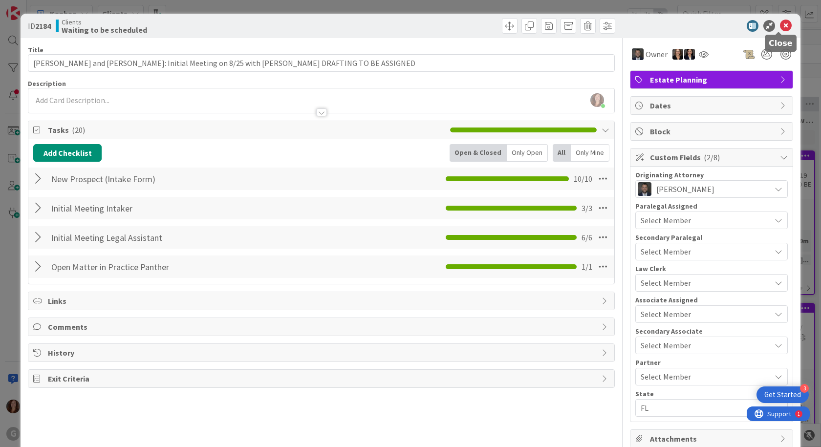
click at [780, 27] on icon at bounding box center [786, 26] width 12 height 12
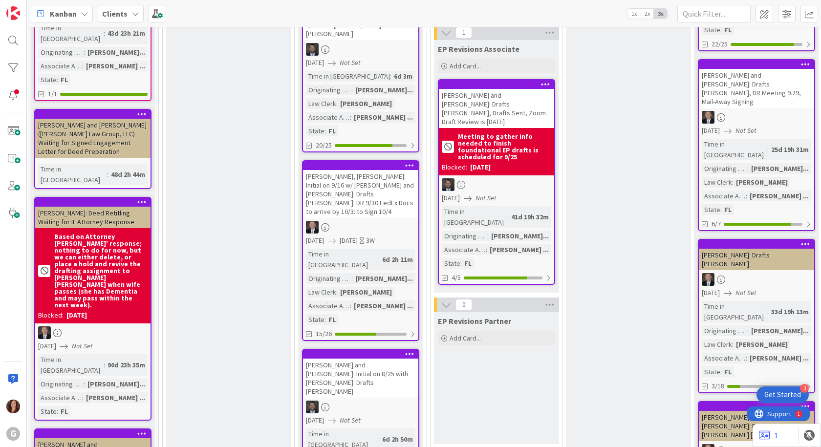
scroll to position [587, 0]
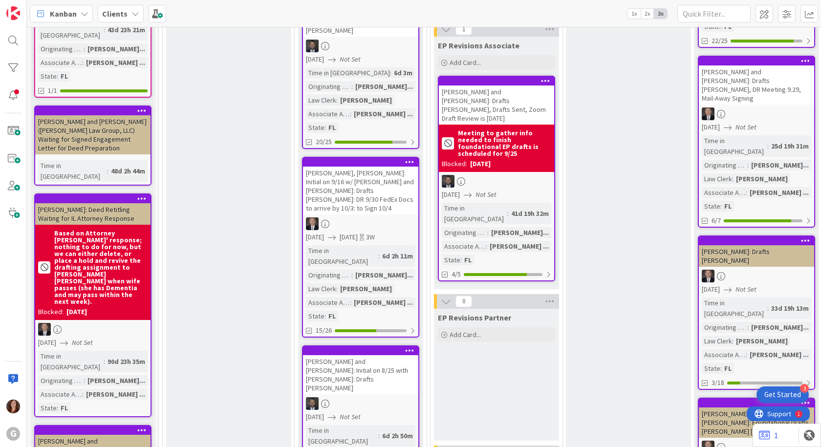
click at [84, 195] on div at bounding box center [92, 199] width 115 height 9
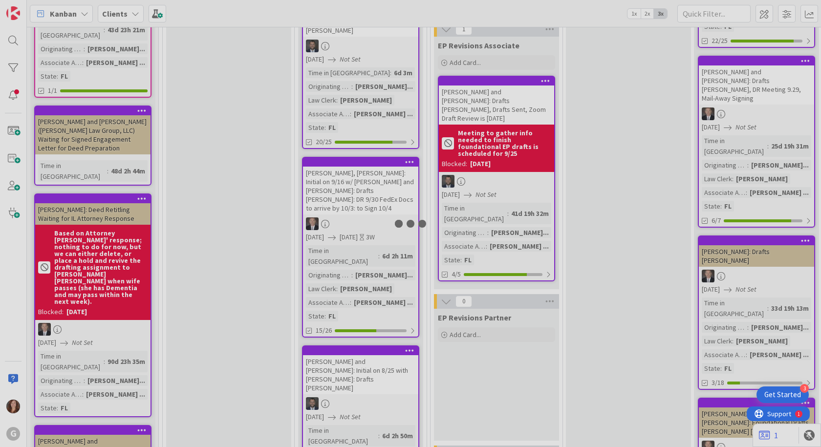
click at [84, 123] on div at bounding box center [410, 223] width 821 height 447
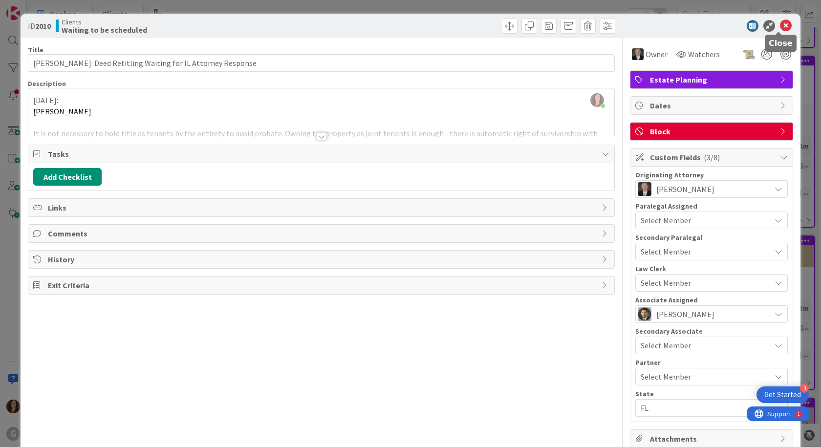
drag, startPoint x: 777, startPoint y: 24, endPoint x: 757, endPoint y: 31, distance: 20.9
click at [780, 25] on icon at bounding box center [786, 26] width 12 height 12
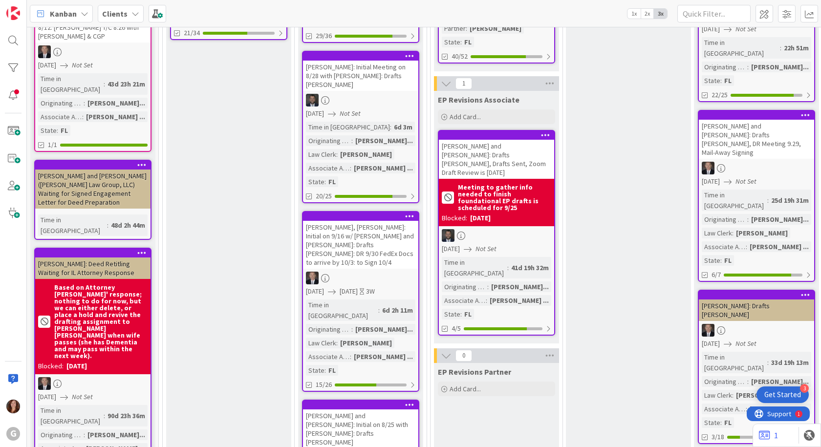
scroll to position [636, 0]
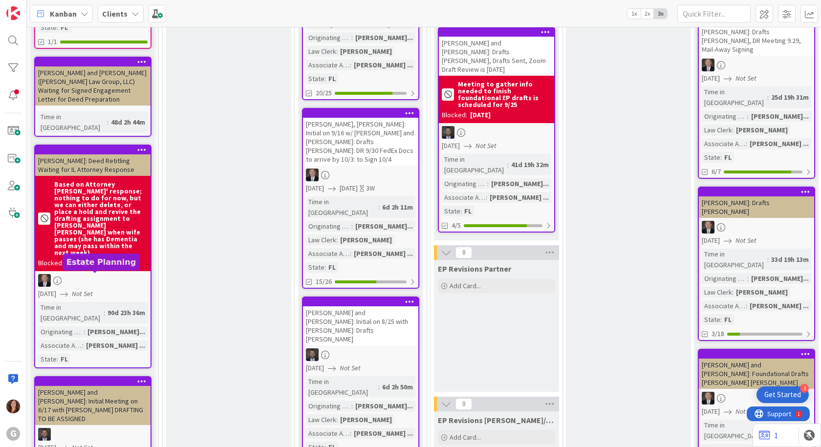
click at [96, 378] on div at bounding box center [95, 381] width 111 height 7
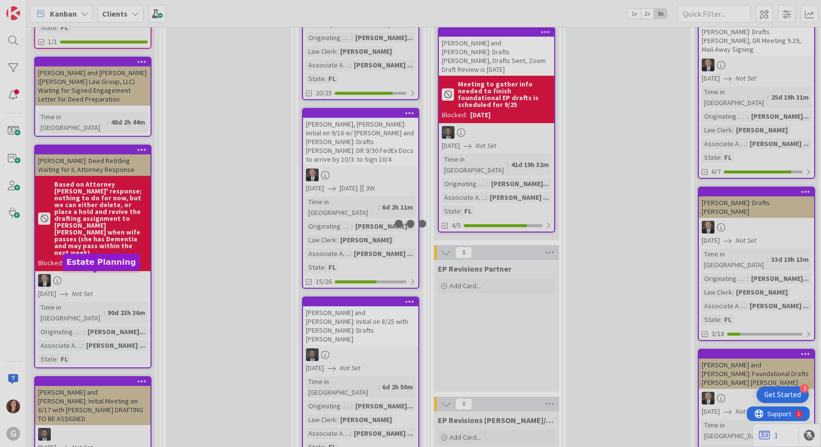
click at [96, 277] on div at bounding box center [410, 223] width 821 height 447
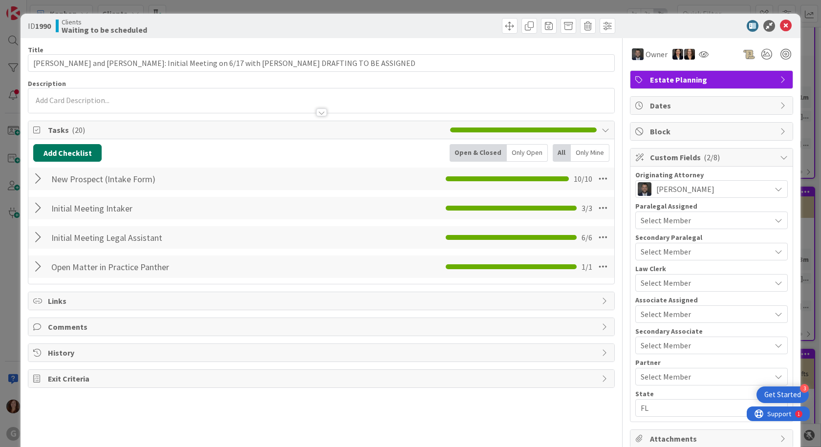
click at [79, 155] on button "Add Checklist" at bounding box center [67, 153] width 68 height 18
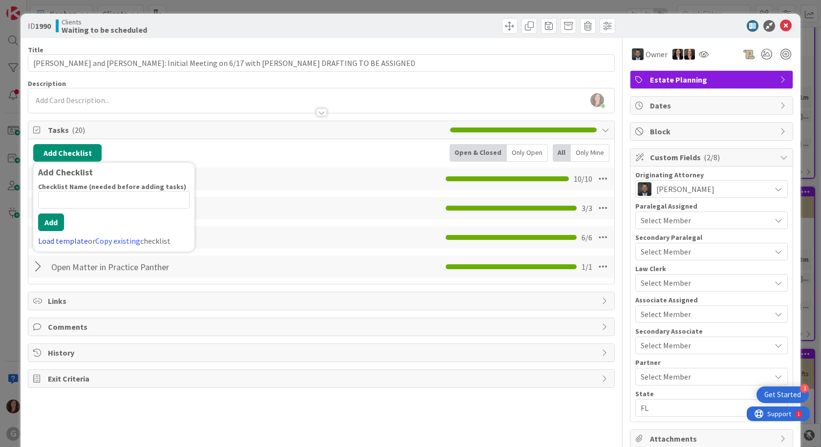
click at [48, 239] on link "Load template" at bounding box center [63, 241] width 50 height 10
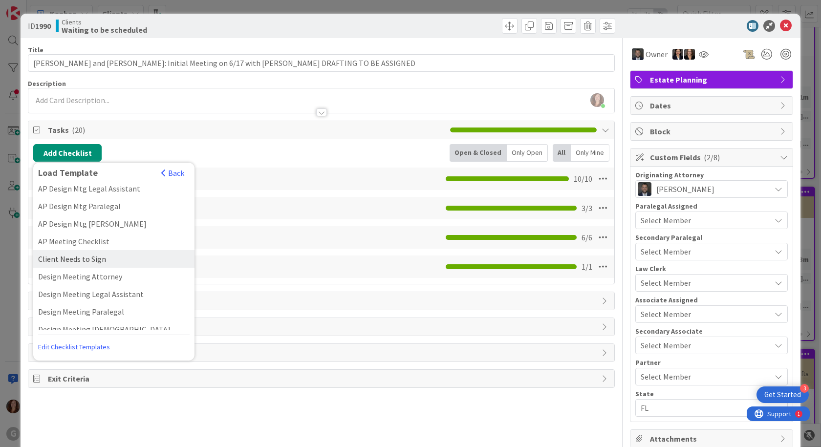
scroll to position [98, 0]
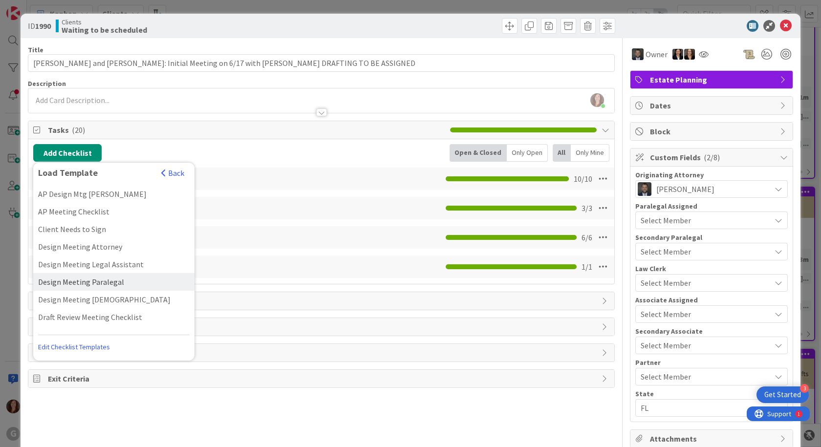
click at [77, 273] on div "Design Meeting Paralegal" at bounding box center [113, 282] width 161 height 18
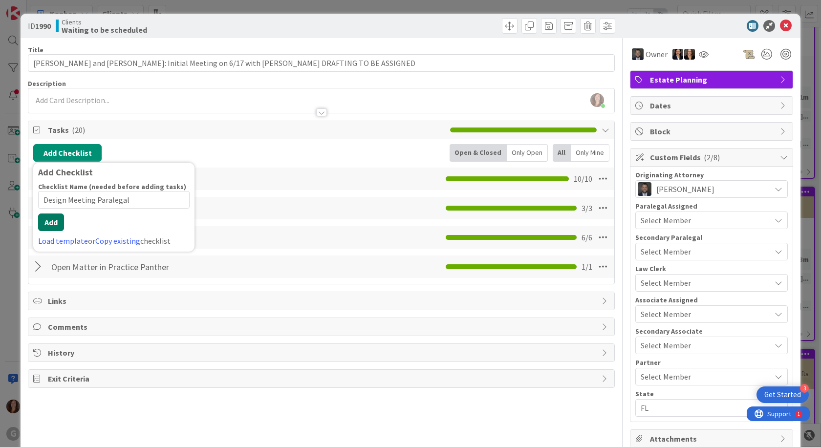
click at [55, 231] on div "Checklist Name (needed before adding tasks) 24 / 64 Design Meeting Paralegal Ad…" at bounding box center [114, 214] width 152 height 65
click at [49, 223] on button "Add" at bounding box center [51, 223] width 26 height 18
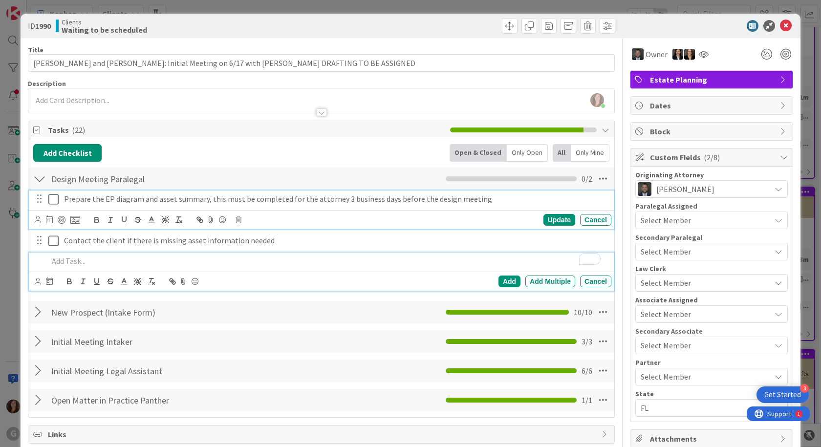
click at [383, 203] on p "Prepare the EP diagram and asset summary, this must be completed for the attorn…" at bounding box center [336, 199] width 544 height 11
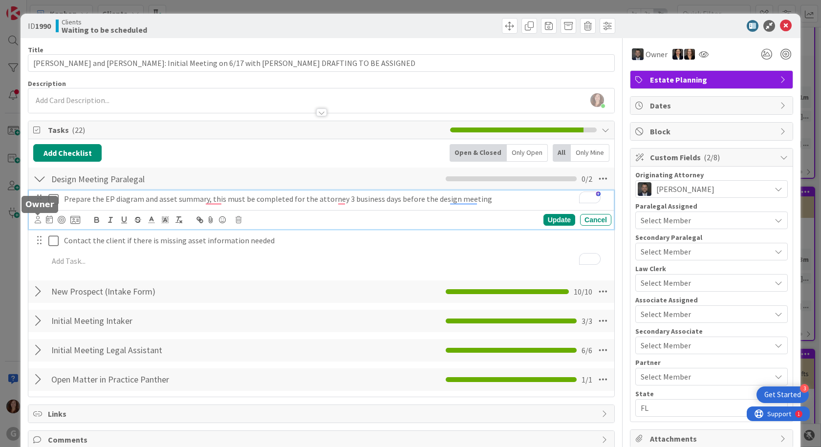
click at [40, 220] on icon at bounding box center [38, 219] width 6 height 7
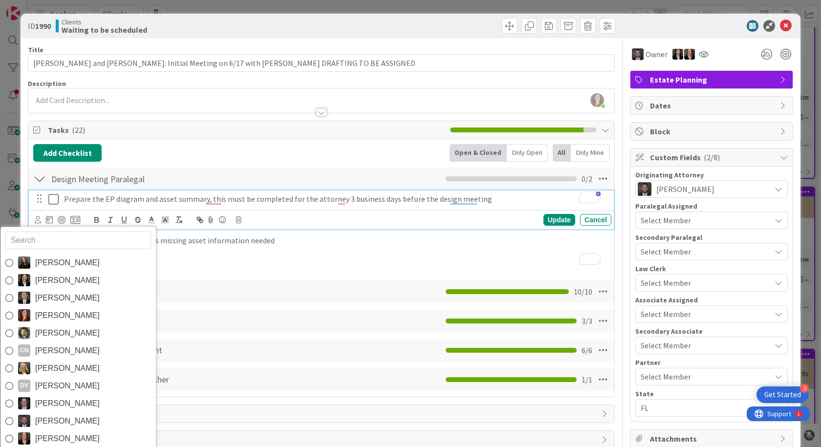
click at [33, 265] on link "[PERSON_NAME]" at bounding box center [77, 263] width 155 height 18
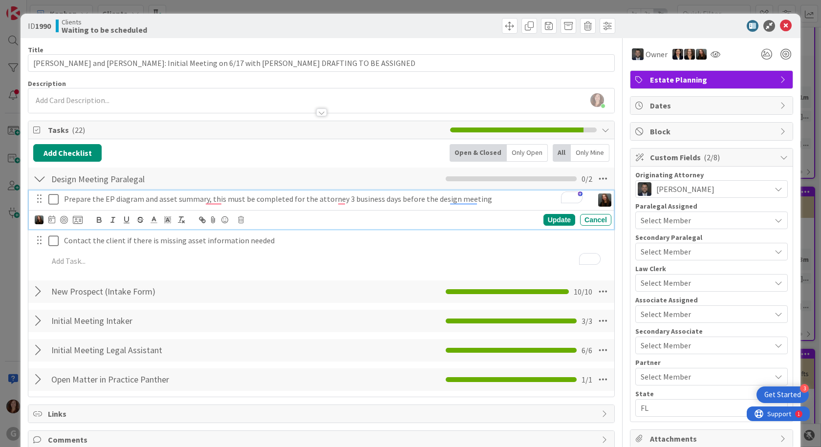
click at [41, 246] on div at bounding box center [39, 240] width 13 height 15
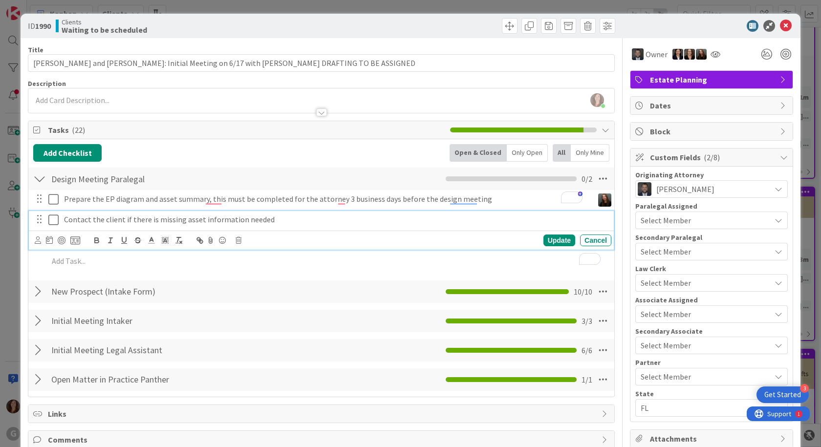
click at [76, 220] on p "Contact the client if there is missing asset information needed" at bounding box center [336, 219] width 544 height 11
click at [38, 243] on icon at bounding box center [38, 240] width 6 height 7
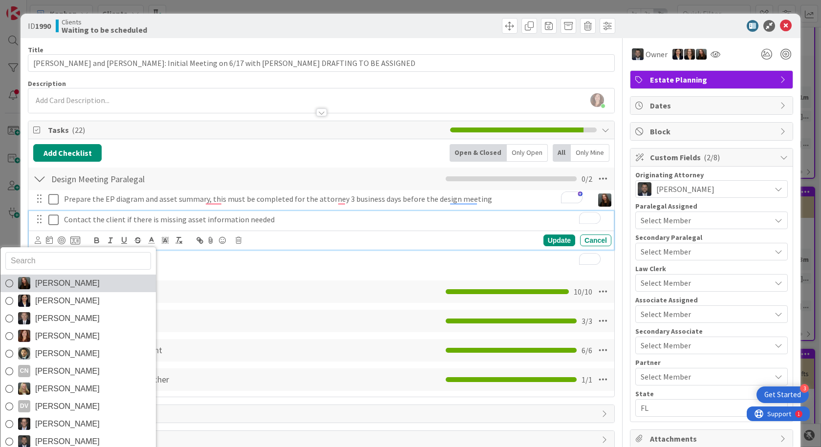
click at [20, 283] on img at bounding box center [24, 283] width 12 height 12
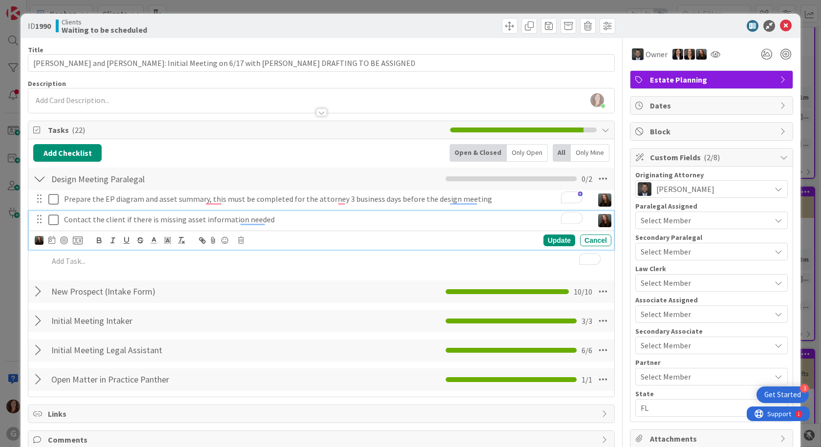
click at [415, 52] on div "Title 81 / 128" at bounding box center [321, 49] width 587 height 9
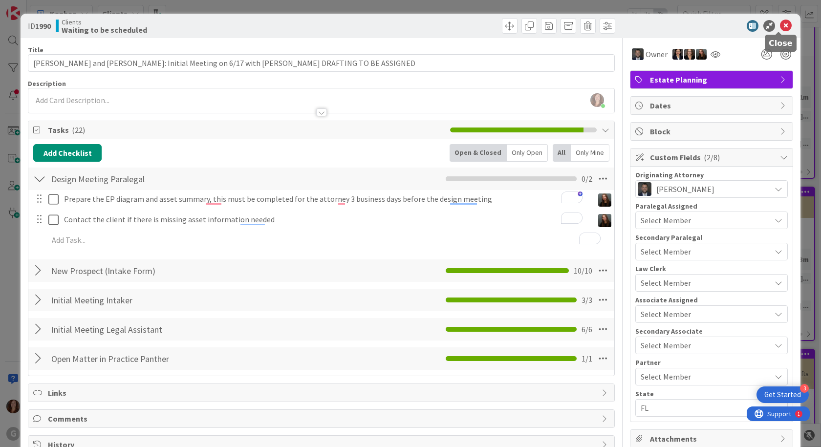
click at [781, 24] on icon at bounding box center [786, 26] width 12 height 12
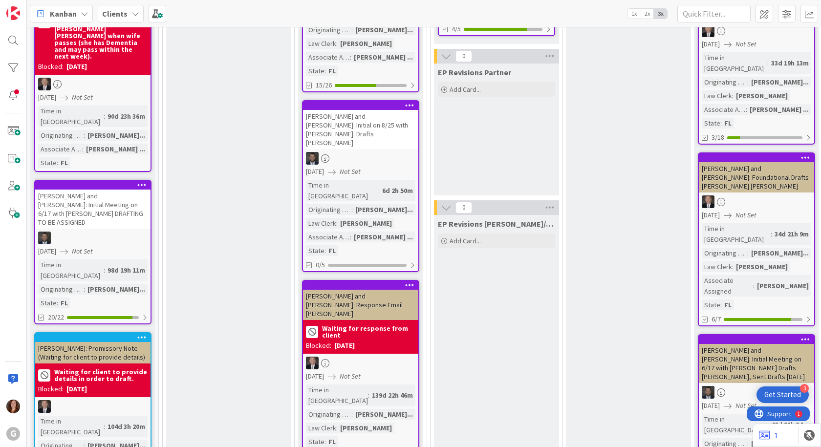
scroll to position [880, 0]
